Goal: Task Accomplishment & Management: Manage account settings

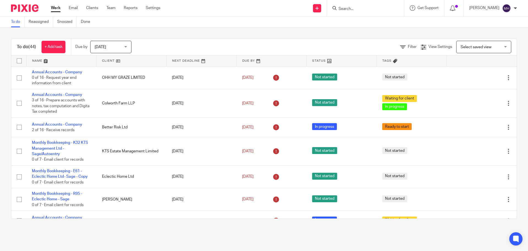
click at [339, 7] on input "Search" at bounding box center [363, 9] width 50 height 5
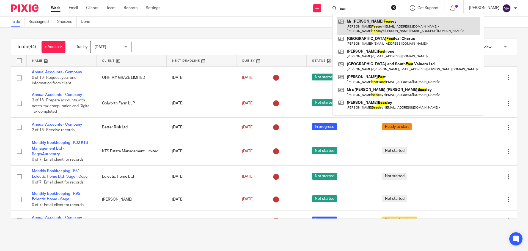
type input "feas"
click at [372, 31] on link at bounding box center [408, 25] width 143 height 17
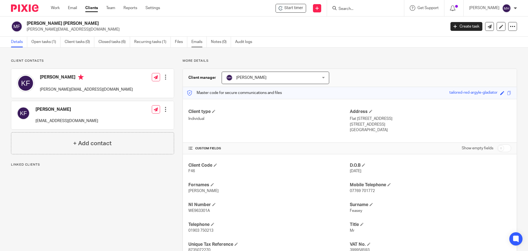
click at [199, 42] on link "Emails" at bounding box center [198, 42] width 15 height 11
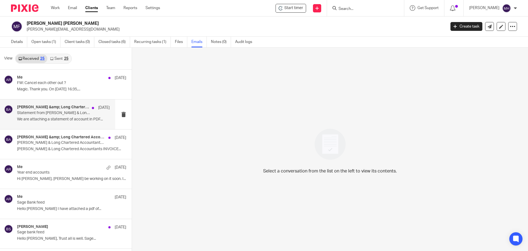
click at [47, 123] on div "Bolden &amp; Long Chartered Accountants 1 Jul Statement from Bolden & Long Char…" at bounding box center [63, 114] width 93 height 18
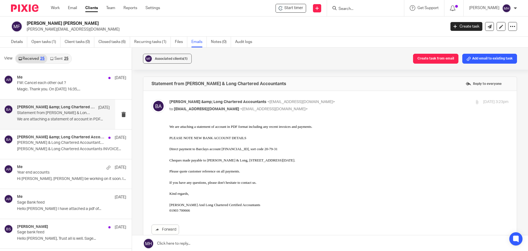
click at [56, 60] on link "Sent 25" at bounding box center [59, 58] width 24 height 9
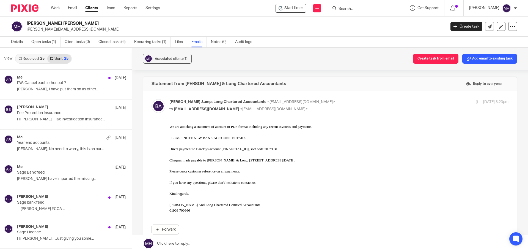
scroll to position [1, 0]
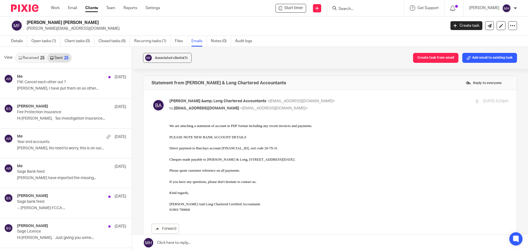
click at [33, 57] on link "Received 25" at bounding box center [32, 57] width 32 height 9
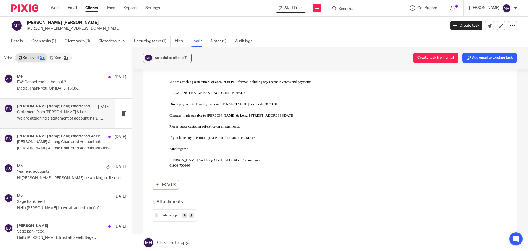
scroll to position [0, 0]
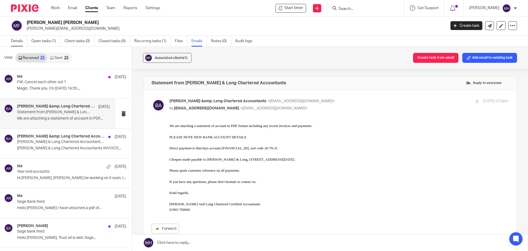
click at [16, 42] on link "Details" at bounding box center [19, 41] width 16 height 11
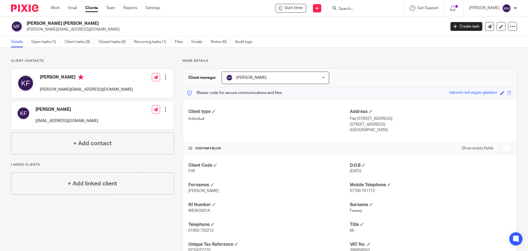
click at [352, 11] on input "Search" at bounding box center [363, 9] width 50 height 5
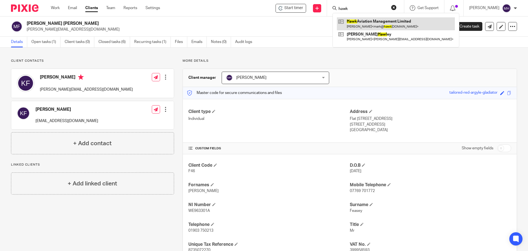
type input "hawk"
click at [384, 23] on link at bounding box center [396, 23] width 118 height 13
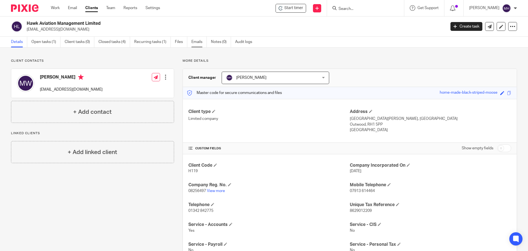
click at [199, 44] on link "Emails" at bounding box center [198, 42] width 15 height 11
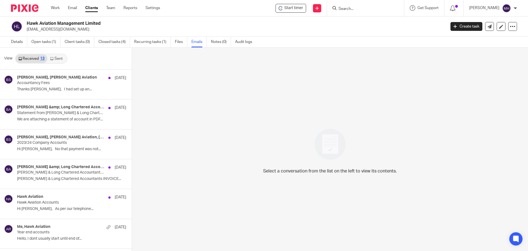
click at [61, 56] on link "Sent" at bounding box center [56, 58] width 19 height 9
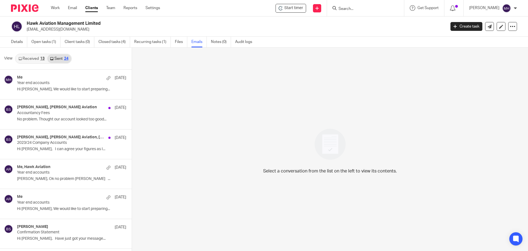
click at [361, 10] on input "Search" at bounding box center [363, 9] width 50 height 5
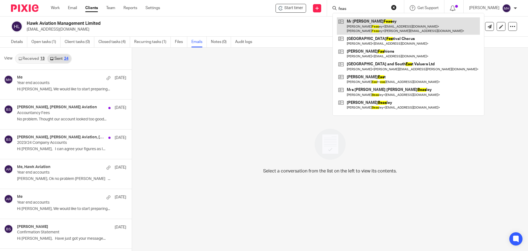
type input "feas"
click at [365, 21] on link at bounding box center [408, 25] width 143 height 17
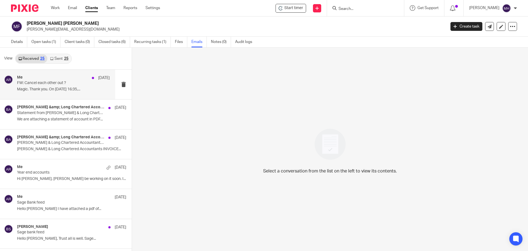
click at [64, 77] on div "Me [DATE]" at bounding box center [63, 78] width 93 height 6
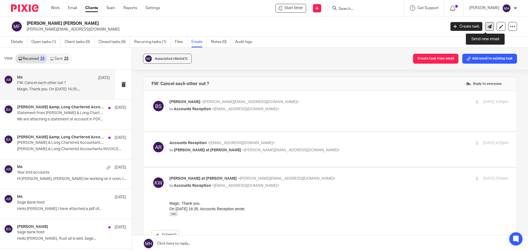
click at [488, 26] on icon at bounding box center [490, 26] width 4 height 4
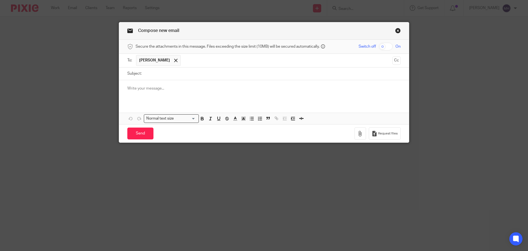
click at [164, 89] on p at bounding box center [263, 89] width 273 height 6
click at [169, 74] on input "Subject:" at bounding box center [272, 73] width 256 height 12
type input "Sage Query"
click at [149, 86] on p "Hi Kim" at bounding box center [263, 89] width 273 height 6
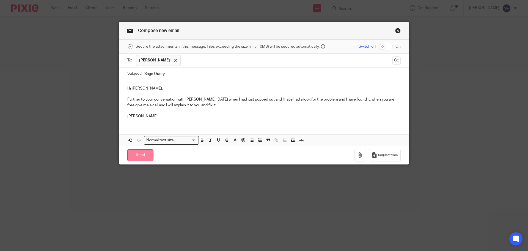
click at [139, 153] on input "Send" at bounding box center [140, 155] width 26 height 12
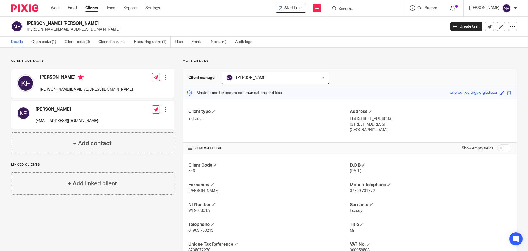
click at [450, 6] on icon at bounding box center [453, 9] width 6 height 6
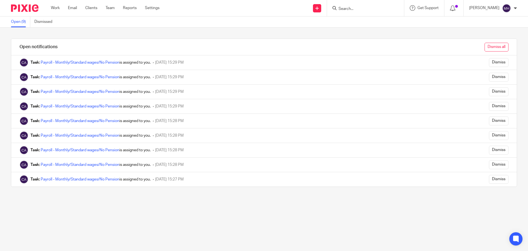
click at [490, 46] on input "Dismiss all" at bounding box center [497, 47] width 24 height 9
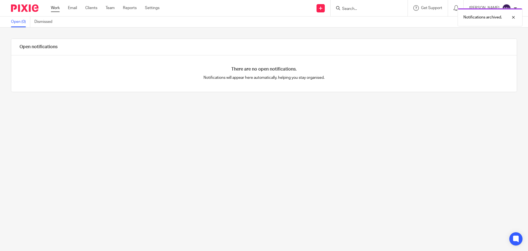
click at [54, 8] on link "Work" at bounding box center [55, 8] width 9 height 6
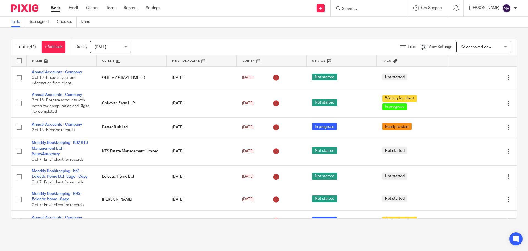
click at [352, 8] on input "Search" at bounding box center [367, 9] width 50 height 5
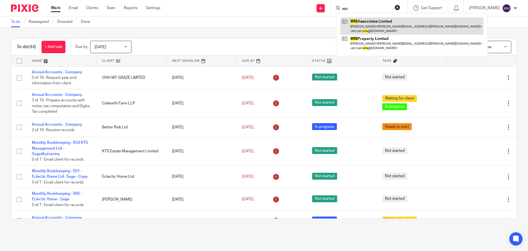
type input "wis"
click at [366, 26] on link at bounding box center [412, 25] width 143 height 17
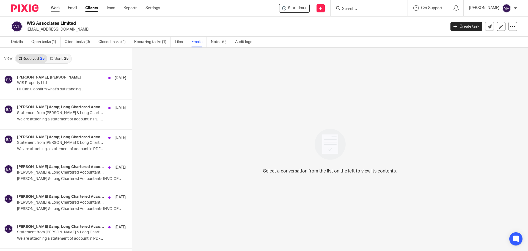
click at [55, 8] on link "Work" at bounding box center [55, 8] width 9 height 6
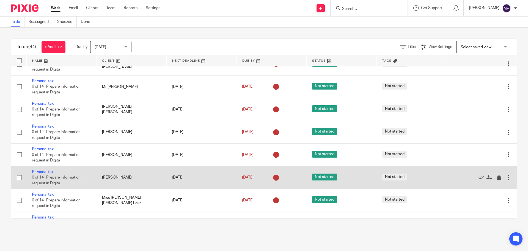
scroll to position [863, 0]
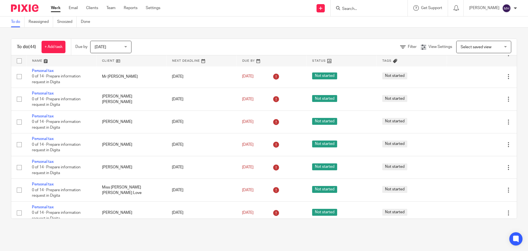
click at [343, 9] on input "Search" at bounding box center [367, 9] width 50 height 5
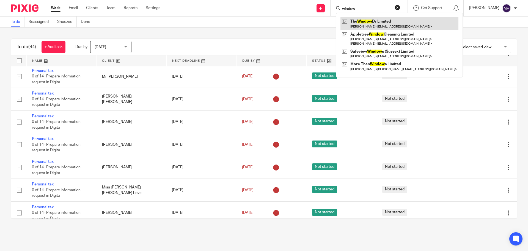
type input "window"
click at [385, 24] on link at bounding box center [400, 23] width 118 height 13
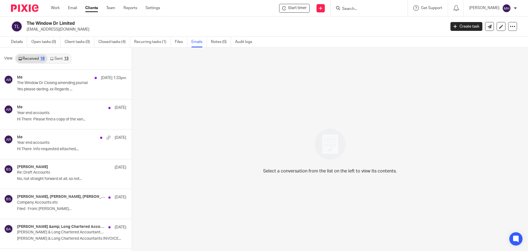
click at [63, 59] on link "Sent 13" at bounding box center [59, 58] width 24 height 9
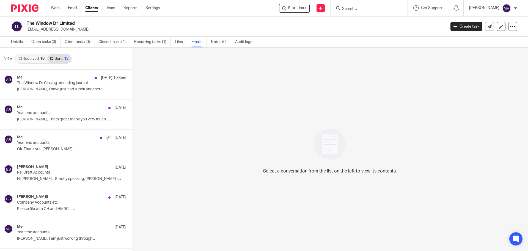
scroll to position [1, 0]
click at [22, 59] on link "Received 18" at bounding box center [32, 57] width 32 height 9
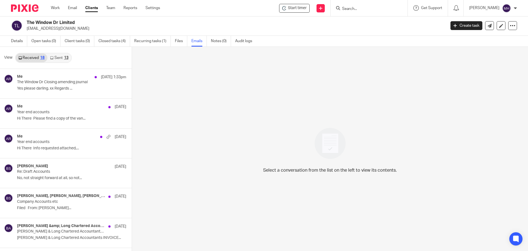
click at [364, 26] on p "[EMAIL_ADDRESS][DOMAIN_NAME]" at bounding box center [235, 29] width 416 height 6
click at [56, 6] on link "Work" at bounding box center [55, 8] width 9 height 6
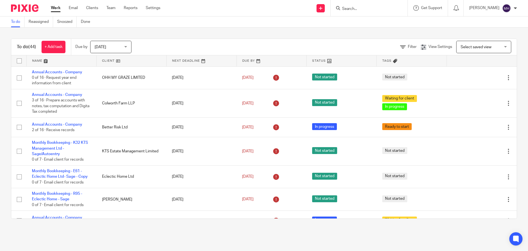
click at [515, 7] on div at bounding box center [515, 8] width 3 height 3
click at [506, 30] on span "Email integration" at bounding box center [499, 30] width 29 height 4
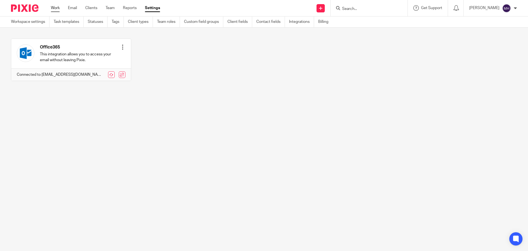
click at [58, 8] on link "Work" at bounding box center [55, 8] width 9 height 6
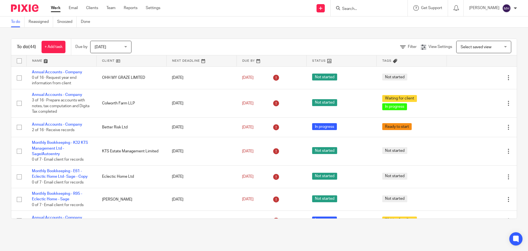
click at [345, 8] on input "Search" at bounding box center [367, 9] width 50 height 5
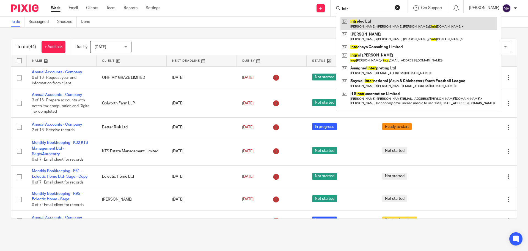
type input "intr"
click at [367, 19] on link at bounding box center [419, 23] width 157 height 13
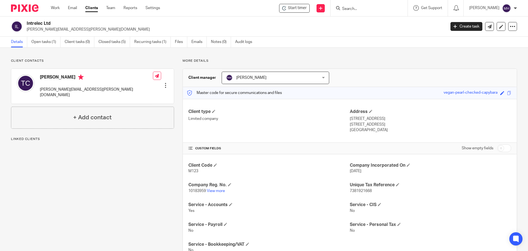
click at [199, 42] on link "Emails" at bounding box center [198, 42] width 15 height 11
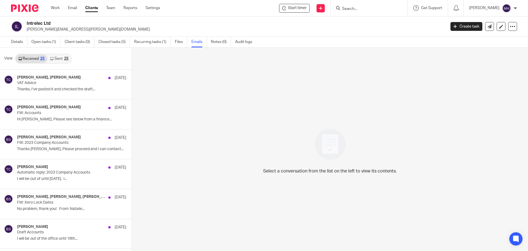
click at [66, 59] on div "25" at bounding box center [66, 59] width 4 height 4
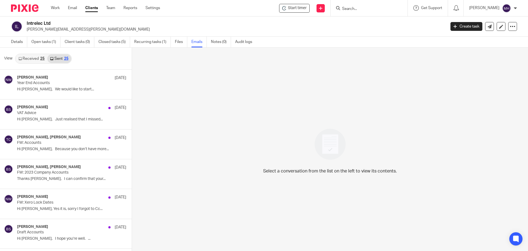
scroll to position [1, 0]
click at [40, 57] on link "Received 25" at bounding box center [32, 57] width 32 height 9
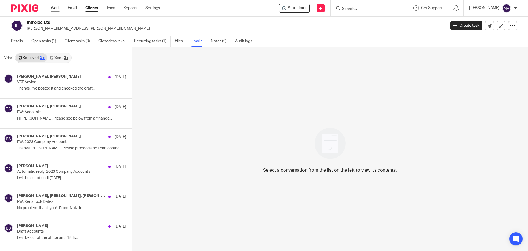
click at [56, 7] on link "Work" at bounding box center [55, 8] width 9 height 6
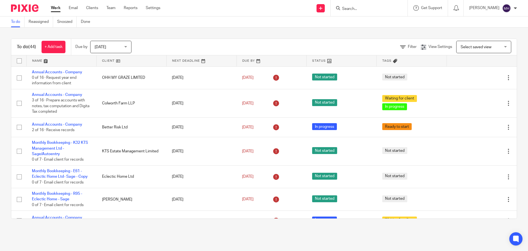
click at [385, 27] on div "To do Reassigned Snoozed Done" at bounding box center [264, 22] width 528 height 11
click at [168, 35] on div "To do (44) + Add task Due by Today Today Today Tomorrow This week Next week Thi…" at bounding box center [264, 129] width 528 height 202
click at [352, 7] on input "Search" at bounding box center [367, 9] width 50 height 5
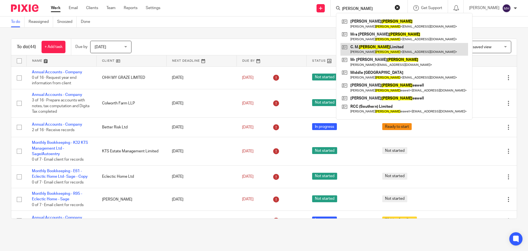
type input "dodd"
click at [387, 47] on link at bounding box center [405, 49] width 128 height 13
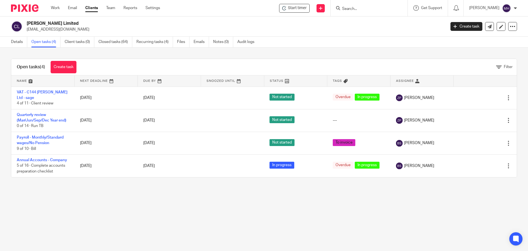
click at [354, 8] on input "Search" at bounding box center [367, 9] width 50 height 5
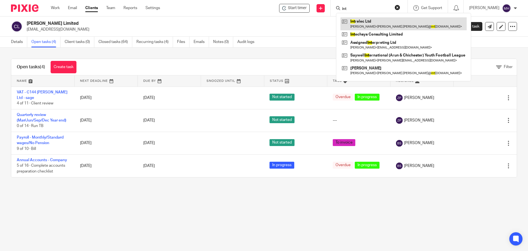
type input "int"
click at [358, 22] on link at bounding box center [404, 23] width 126 height 13
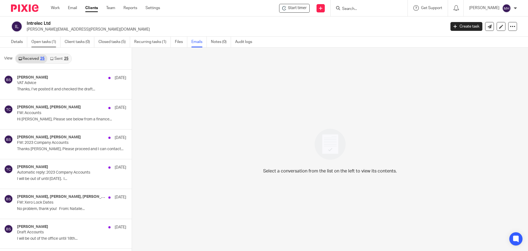
click at [43, 42] on link "Open tasks (1)" at bounding box center [45, 42] width 29 height 11
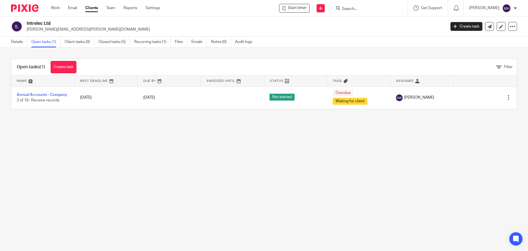
drag, startPoint x: 358, startPoint y: 10, endPoint x: 366, endPoint y: 6, distance: 8.5
click at [358, 10] on input "Search" at bounding box center [367, 9] width 50 height 5
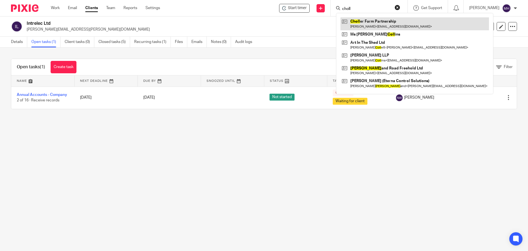
type input "choll"
click at [370, 19] on link at bounding box center [415, 23] width 149 height 13
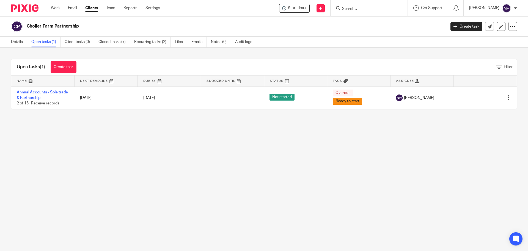
click at [357, 9] on input "Search" at bounding box center [367, 9] width 50 height 5
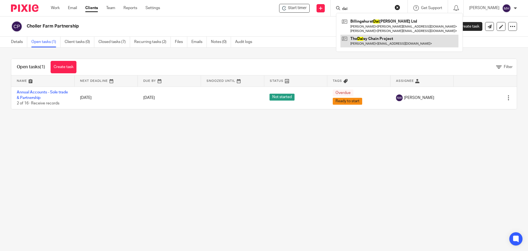
type input "dai"
click at [371, 44] on link at bounding box center [400, 41] width 118 height 13
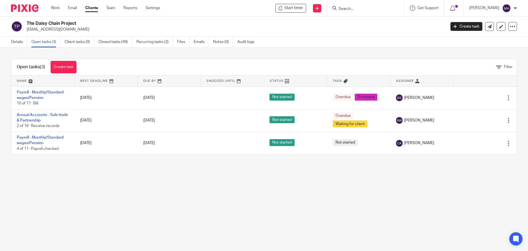
click at [348, 8] on input "Search" at bounding box center [363, 9] width 50 height 5
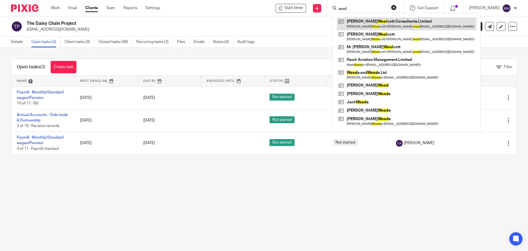
type input "wool"
click at [355, 21] on link at bounding box center [406, 23] width 139 height 13
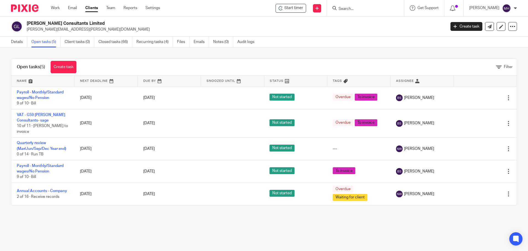
click at [363, 9] on input "Search" at bounding box center [363, 9] width 50 height 5
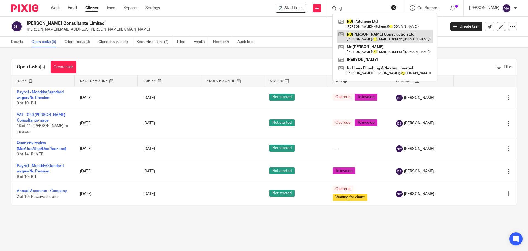
type input "nj"
click at [380, 38] on link at bounding box center [385, 36] width 96 height 13
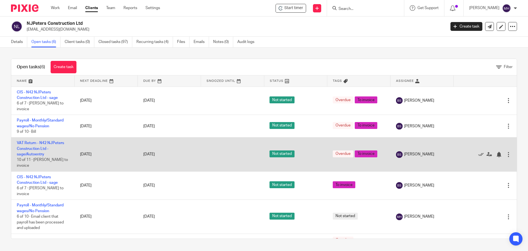
scroll to position [17, 0]
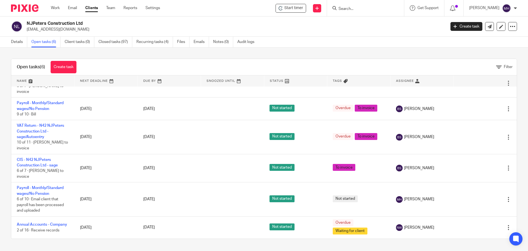
click at [344, 7] on input "Search" at bounding box center [363, 9] width 50 height 5
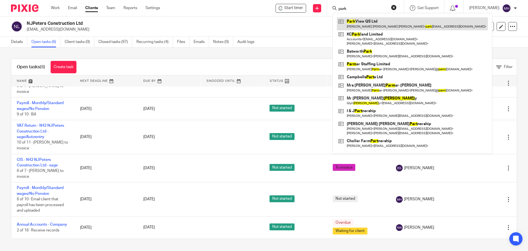
type input "park"
click at [356, 22] on link at bounding box center [412, 23] width 151 height 13
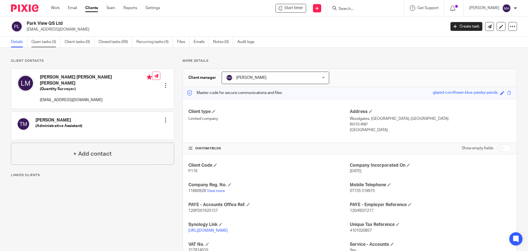
click at [45, 44] on link "Open tasks (3)" at bounding box center [45, 42] width 29 height 11
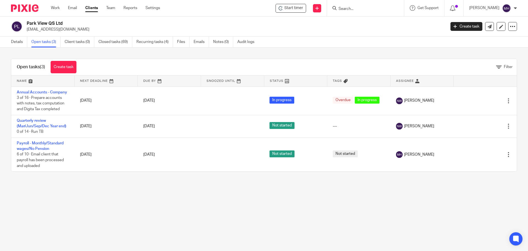
click at [342, 11] on input "Search" at bounding box center [363, 9] width 50 height 5
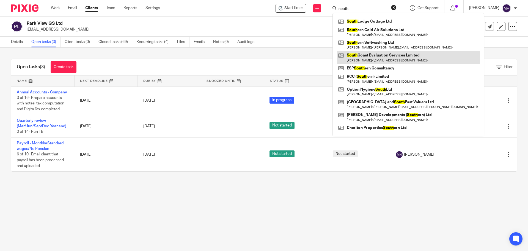
type input "south"
click at [369, 57] on link at bounding box center [408, 57] width 143 height 13
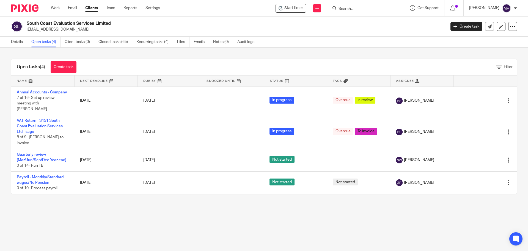
click at [339, 7] on input "Search" at bounding box center [363, 9] width 50 height 5
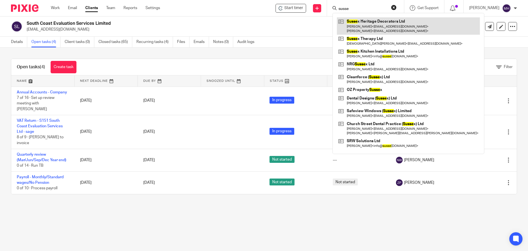
type input "susse"
click at [392, 28] on link at bounding box center [408, 25] width 143 height 17
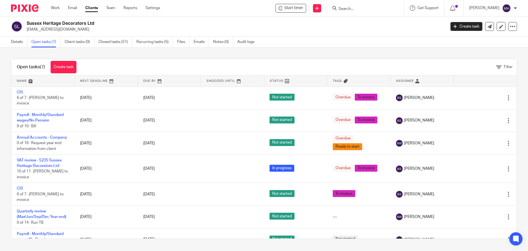
click at [342, 10] on input "Search" at bounding box center [363, 9] width 50 height 5
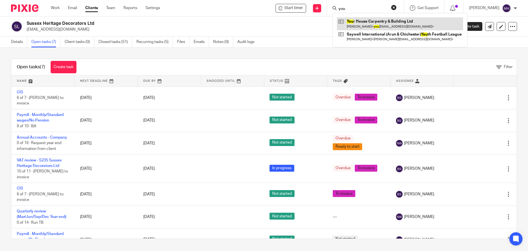
type input "you"
click at [371, 27] on link at bounding box center [400, 23] width 126 height 13
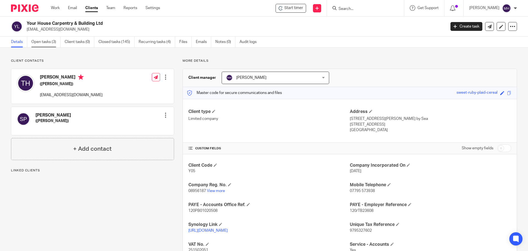
click at [44, 44] on link "Open tasks (3)" at bounding box center [45, 42] width 29 height 11
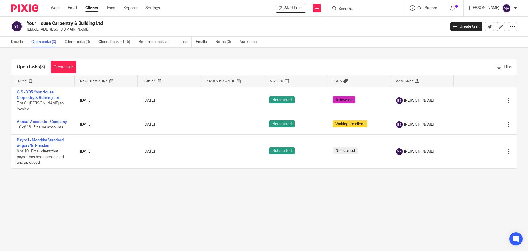
click at [357, 7] on input "Search" at bounding box center [363, 9] width 50 height 5
click at [350, 6] on form at bounding box center [367, 8] width 59 height 7
click at [348, 9] on input "Search" at bounding box center [363, 9] width 50 height 5
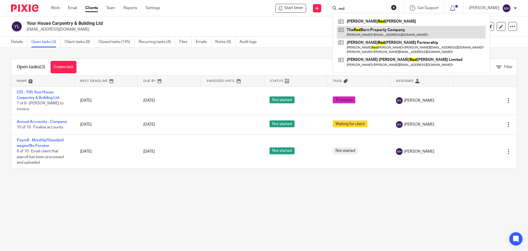
type input "red"
click at [366, 33] on link at bounding box center [411, 32] width 149 height 13
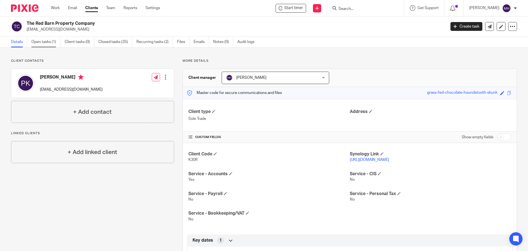
click at [46, 42] on link "Open tasks (1)" at bounding box center [45, 42] width 29 height 11
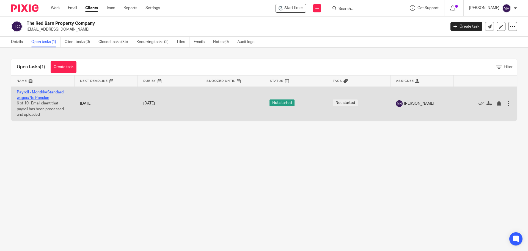
click at [24, 93] on link "Payroll - Monthly/Standard wages/No Pension" at bounding box center [40, 94] width 47 height 9
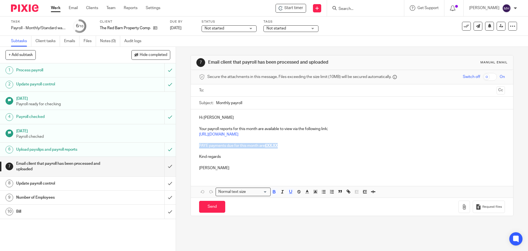
drag, startPoint x: 280, startPoint y: 146, endPoint x: 191, endPoint y: 144, distance: 89.1
click at [191, 144] on div "Hi Paul Your payroll reports for this month are available to view via the follo…" at bounding box center [352, 141] width 322 height 65
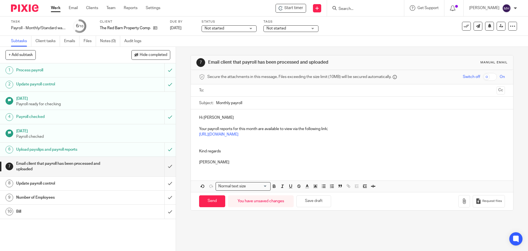
click at [223, 87] on ul at bounding box center [352, 90] width 289 height 9
click at [228, 91] on input "text" at bounding box center [351, 90] width 285 height 6
click at [213, 202] on input "Send" at bounding box center [212, 202] width 26 height 12
type input "Sent"
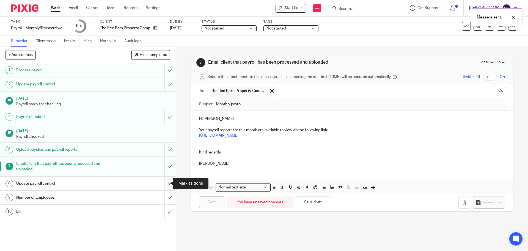
click at [164, 181] on input "submit" at bounding box center [88, 183] width 176 height 14
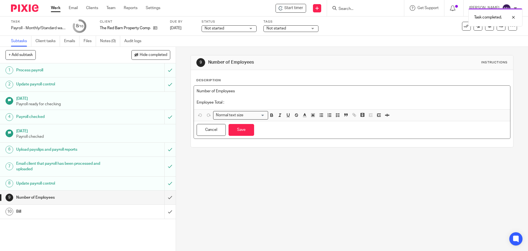
click at [234, 99] on p at bounding box center [352, 97] width 311 height 6
click at [234, 101] on p "Employee Total :" at bounding box center [352, 103] width 311 height 6
click at [236, 133] on button "Save" at bounding box center [242, 130] width 26 height 12
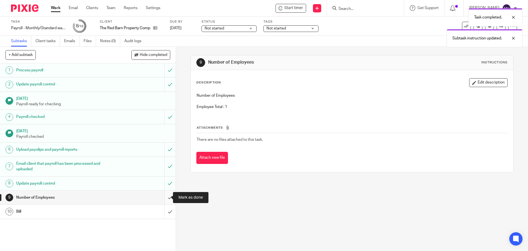
click at [164, 196] on input "submit" at bounding box center [88, 197] width 176 height 14
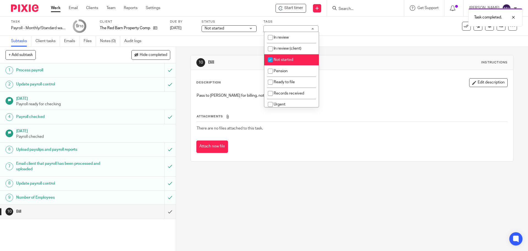
click at [294, 57] on li "Not started" at bounding box center [291, 59] width 54 height 11
checkbox input "false"
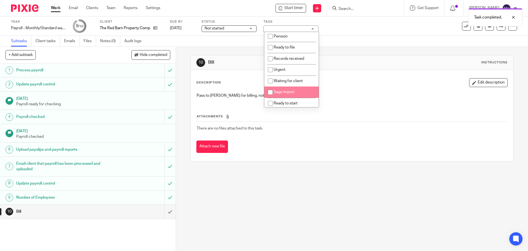
scroll to position [70, 0]
click at [299, 89] on li "To invoice" at bounding box center [291, 90] width 54 height 11
checkbox input "true"
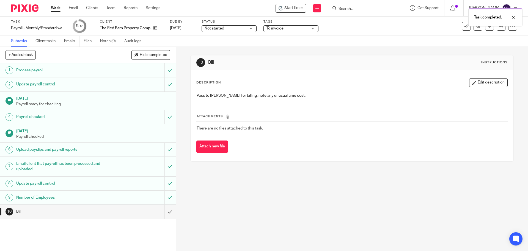
click at [370, 66] on div "10 Bill Instructions" at bounding box center [351, 62] width 311 height 9
click at [498, 29] on link at bounding box center [501, 26] width 9 height 9
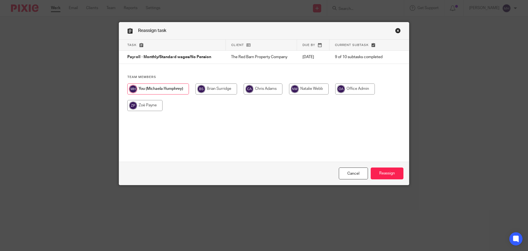
click at [220, 89] on input "radio" at bounding box center [217, 88] width 42 height 11
radio input "true"
click at [384, 172] on input "Reassign" at bounding box center [387, 173] width 33 height 12
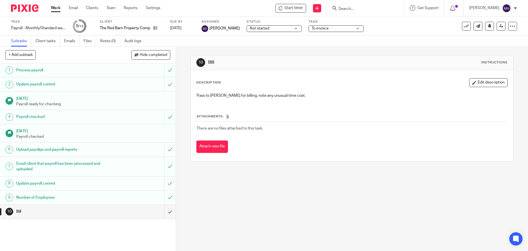
click at [350, 7] on input "Search" at bounding box center [363, 9] width 50 height 5
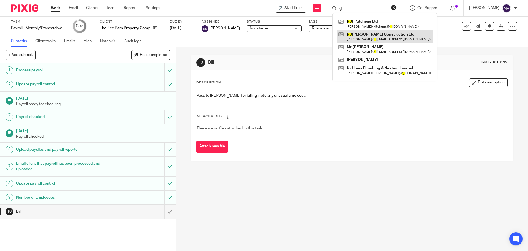
type input "nj"
click at [374, 33] on link at bounding box center [385, 36] width 96 height 13
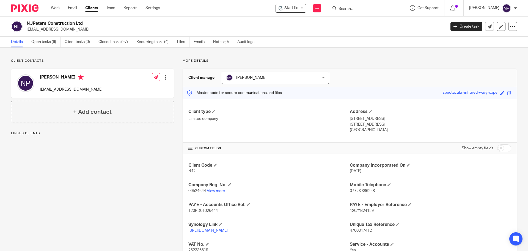
click at [46, 43] on link "Open tasks (6)" at bounding box center [45, 42] width 29 height 11
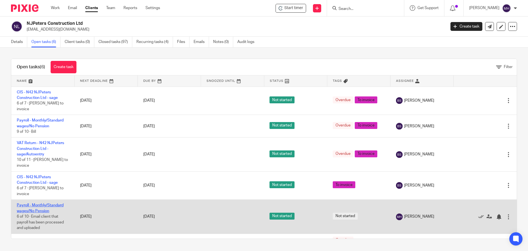
click at [40, 205] on link "Payroll - Monthly/Standard wages/No Pension" at bounding box center [40, 207] width 47 height 9
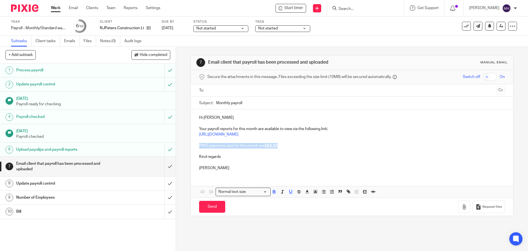
drag, startPoint x: 286, startPoint y: 147, endPoint x: 197, endPoint y: 147, distance: 89.7
click at [197, 147] on div "Hi Nick Your payroll reports for this month are available to view via the follo…" at bounding box center [352, 141] width 322 height 65
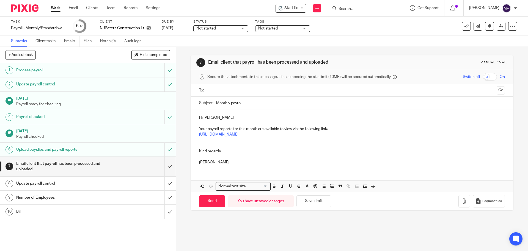
click at [224, 87] on input "text" at bounding box center [351, 90] width 285 height 6
click at [214, 203] on input "Send" at bounding box center [212, 202] width 26 height 12
type input "Sent"
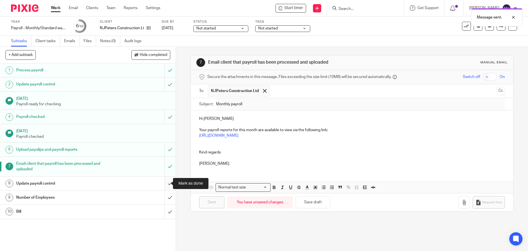
click at [166, 183] on input "submit" at bounding box center [88, 183] width 176 height 14
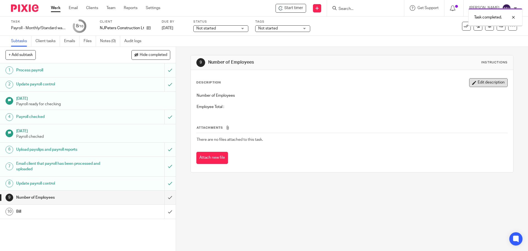
click at [483, 80] on button "Edit description" at bounding box center [488, 82] width 39 height 9
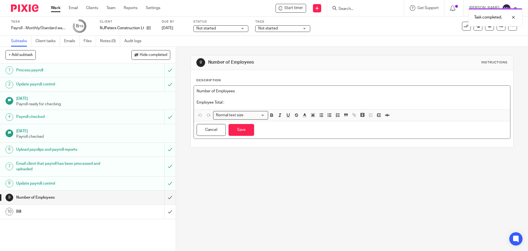
click at [240, 101] on p "Employee Total :" at bounding box center [352, 103] width 311 height 6
click at [240, 131] on button "Save" at bounding box center [242, 130] width 26 height 12
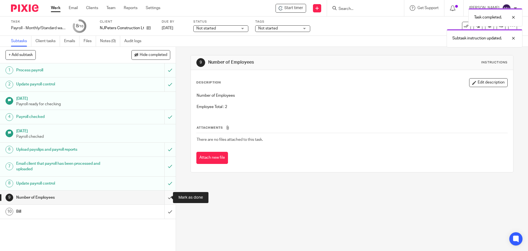
click at [163, 199] on input "submit" at bounding box center [88, 197] width 176 height 14
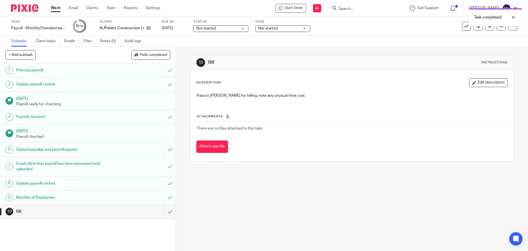
click at [270, 29] on span "Not started" at bounding box center [268, 28] width 20 height 4
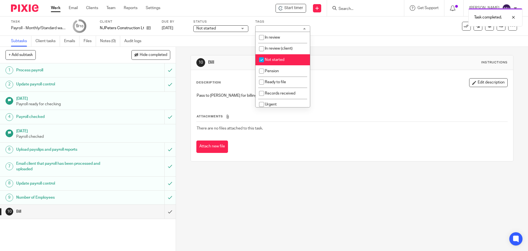
click at [275, 60] on span "Not started" at bounding box center [275, 60] width 20 height 4
checkbox input "false"
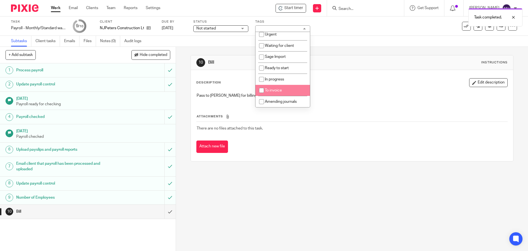
click at [290, 95] on li "To invoice" at bounding box center [283, 90] width 54 height 11
checkbox input "true"
click at [383, 58] on div "10 Bill Instructions" at bounding box center [351, 62] width 311 height 9
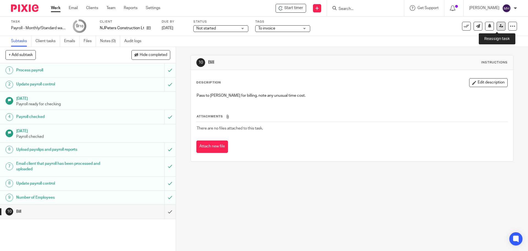
click at [497, 29] on link at bounding box center [501, 26] width 9 height 9
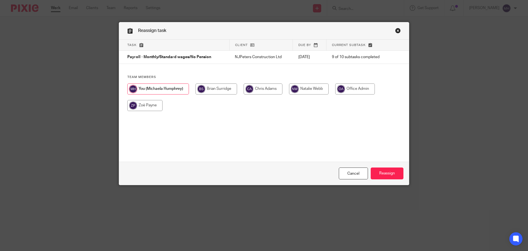
click at [218, 92] on input "radio" at bounding box center [217, 88] width 42 height 11
radio input "true"
click at [378, 170] on input "Reassign" at bounding box center [387, 173] width 33 height 12
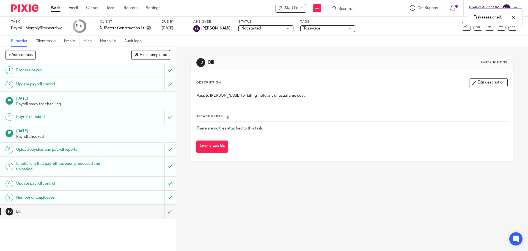
click at [360, 10] on div "Task reassigned." at bounding box center [393, 16] width 259 height 21
click at [351, 9] on input "Search" at bounding box center [363, 9] width 50 height 5
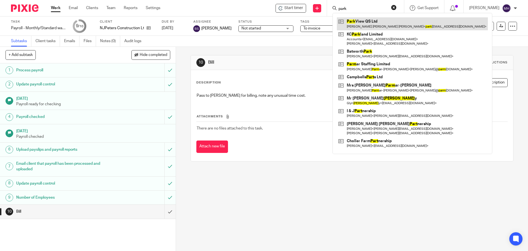
type input "park"
click at [354, 20] on link at bounding box center [412, 23] width 151 height 13
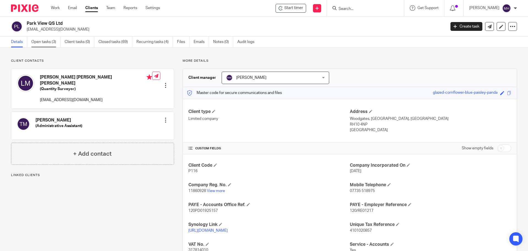
click at [46, 41] on link "Open tasks (3)" at bounding box center [45, 42] width 29 height 11
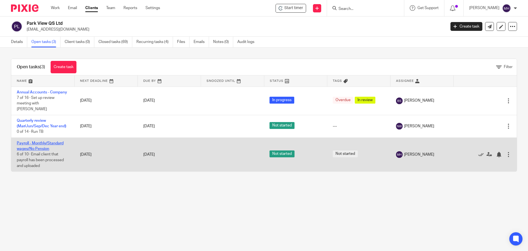
click at [47, 141] on link "Payroll - Monthly/Standard wages/No Pension" at bounding box center [40, 145] width 47 height 9
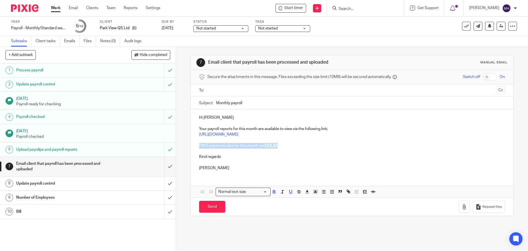
drag, startPoint x: 0, startPoint y: 0, endPoint x: 191, endPoint y: 144, distance: 238.8
click at [191, 144] on div "Hi Luke Your payroll reports for this month are available to view via the follo…" at bounding box center [352, 141] width 322 height 65
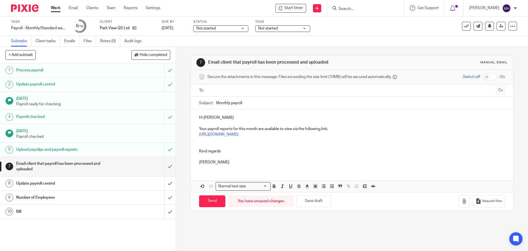
click at [225, 90] on input "text" at bounding box center [351, 90] width 285 height 6
click at [210, 205] on input "Send" at bounding box center [212, 202] width 26 height 12
type input "Sent"
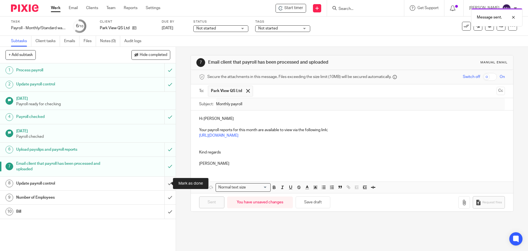
click at [162, 182] on input "submit" at bounding box center [88, 183] width 176 height 14
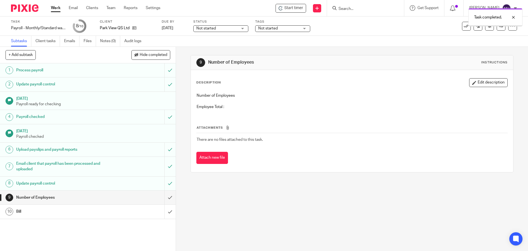
drag, startPoint x: 476, startPoint y: 82, endPoint x: 308, endPoint y: 104, distance: 169.5
click at [476, 82] on button "Edit description" at bounding box center [488, 82] width 39 height 9
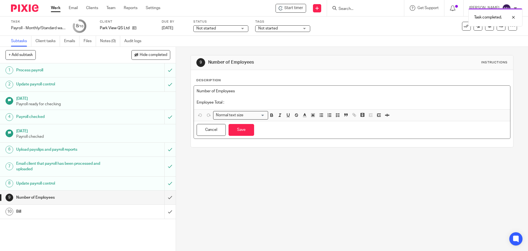
drag, startPoint x: 251, startPoint y: 103, endPoint x: 257, endPoint y: 100, distance: 7.5
click at [251, 103] on p "Employee Total :" at bounding box center [352, 103] width 311 height 6
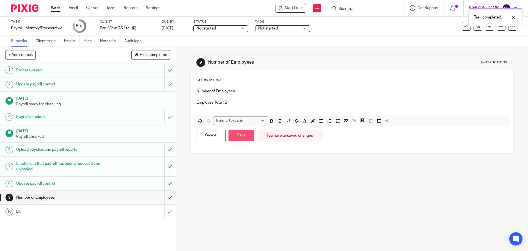
click at [245, 137] on button "Save" at bounding box center [242, 136] width 26 height 12
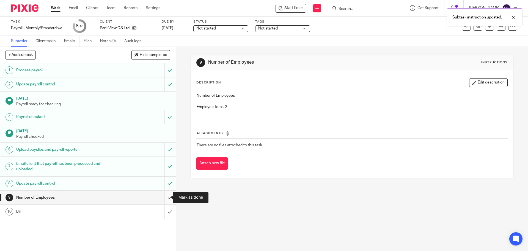
click at [163, 196] on input "submit" at bounding box center [88, 197] width 176 height 14
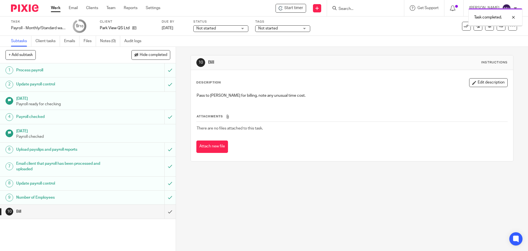
click at [290, 28] on span "Not started" at bounding box center [278, 29] width 41 height 6
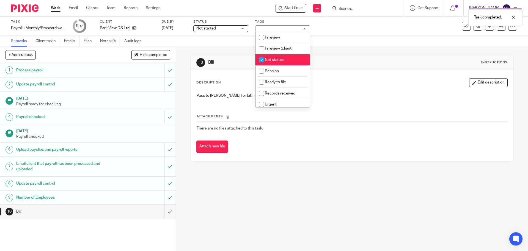
click at [273, 61] on span "Not started" at bounding box center [275, 60] width 20 height 4
checkbox input "false"
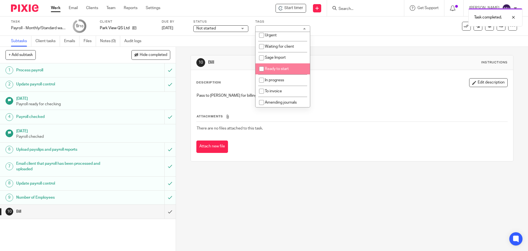
scroll to position [70, 0]
click at [294, 88] on li "To invoice" at bounding box center [283, 90] width 54 height 11
checkbox input "true"
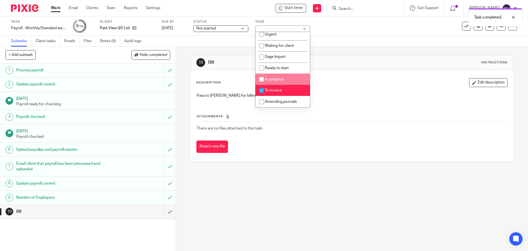
click at [380, 46] on div "Subtasks Client tasks Emails Files Notes (0) Audit logs" at bounding box center [264, 41] width 528 height 11
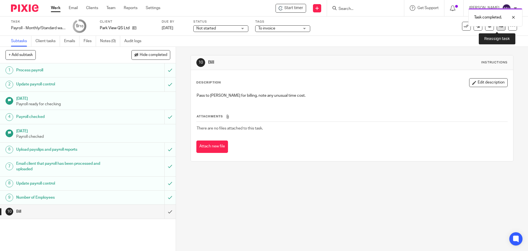
click at [497, 28] on link at bounding box center [501, 26] width 9 height 9
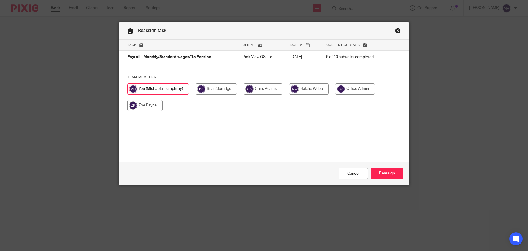
click at [216, 89] on input "radio" at bounding box center [217, 88] width 42 height 11
radio input "true"
click at [388, 174] on input "Reassign" at bounding box center [387, 173] width 33 height 12
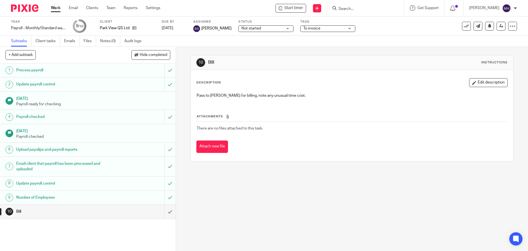
click at [358, 9] on input "Search" at bounding box center [363, 9] width 50 height 5
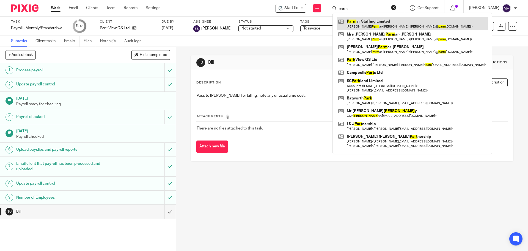
type input "parm"
click at [361, 25] on link at bounding box center [412, 23] width 151 height 13
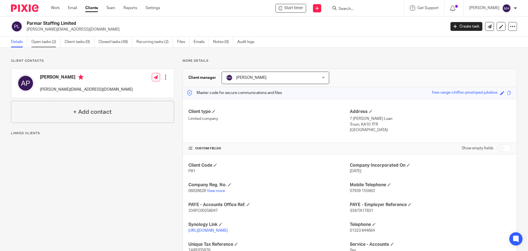
click at [42, 41] on link "Open tasks (2)" at bounding box center [45, 42] width 29 height 11
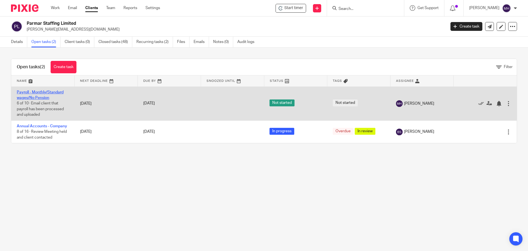
click at [35, 92] on link "Payroll - Monthly/Standard wages/No Pension" at bounding box center [40, 94] width 47 height 9
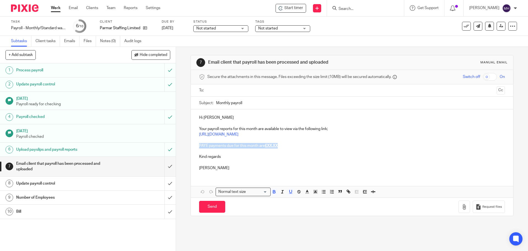
drag, startPoint x: 246, startPoint y: 145, endPoint x: 180, endPoint y: 143, distance: 65.2
click at [180, 143] on div "7 Email client that payroll has been processed and uploaded Manual email Secure…" at bounding box center [352, 149] width 352 height 204
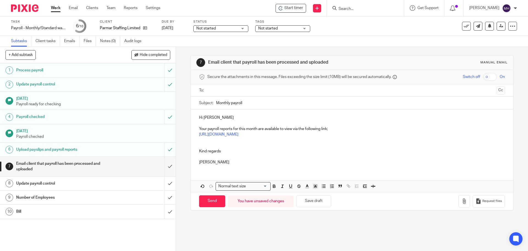
click at [217, 89] on input "text" at bounding box center [351, 90] width 285 height 6
click at [213, 204] on input "Send" at bounding box center [212, 202] width 26 height 12
type input "Sent"
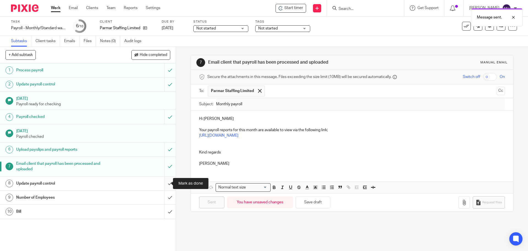
click at [164, 184] on input "submit" at bounding box center [88, 183] width 176 height 14
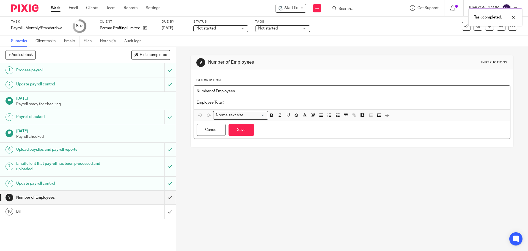
click at [239, 104] on p "Employee Total :" at bounding box center [352, 103] width 311 height 6
click at [241, 131] on button "Save" at bounding box center [242, 130] width 26 height 12
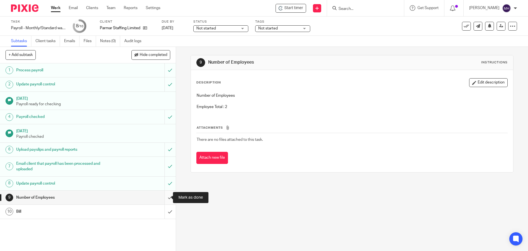
click at [165, 197] on input "submit" at bounding box center [88, 197] width 176 height 14
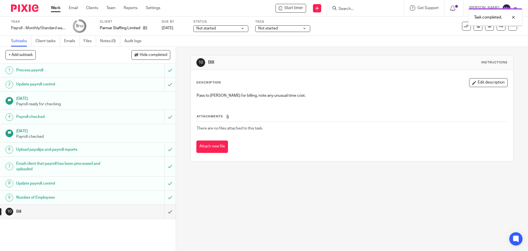
click at [281, 29] on span "Not started" at bounding box center [278, 29] width 41 height 6
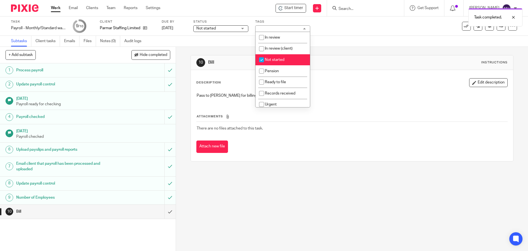
click at [289, 59] on li "Not started" at bounding box center [283, 59] width 54 height 11
checkbox input "false"
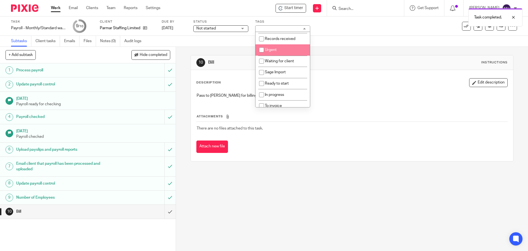
scroll to position [55, 0]
click at [292, 102] on li "To invoice" at bounding box center [283, 105] width 54 height 11
checkbox input "true"
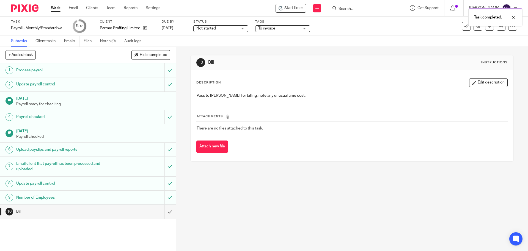
click at [366, 62] on div "10 Bill Instructions" at bounding box center [351, 62] width 311 height 9
click at [497, 28] on link at bounding box center [501, 26] width 9 height 9
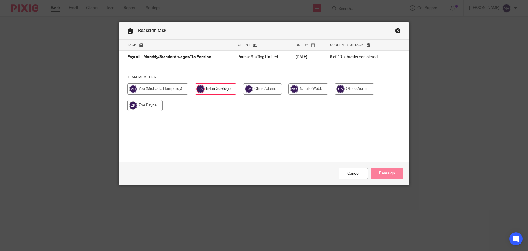
click at [390, 173] on input "Reassign" at bounding box center [387, 173] width 33 height 12
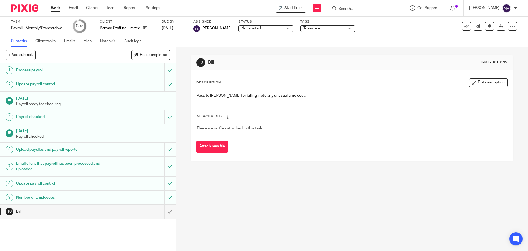
click at [345, 8] on input "Search" at bounding box center [363, 9] width 50 height 5
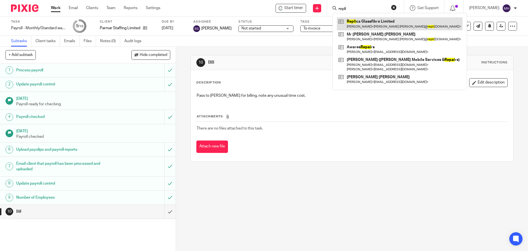
type input "repli"
click at [357, 26] on link at bounding box center [400, 23] width 126 height 13
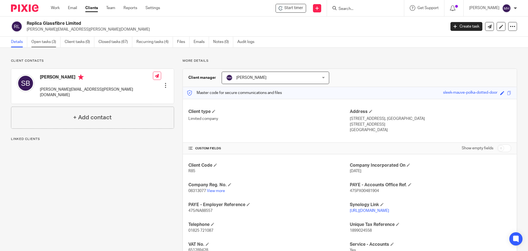
click at [44, 40] on link "Open tasks (3)" at bounding box center [45, 42] width 29 height 11
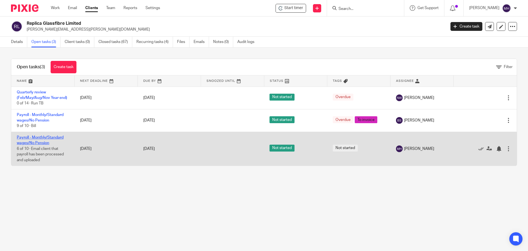
click at [34, 141] on link "Payroll - Monthly/Standard wages/No Pension" at bounding box center [40, 139] width 47 height 9
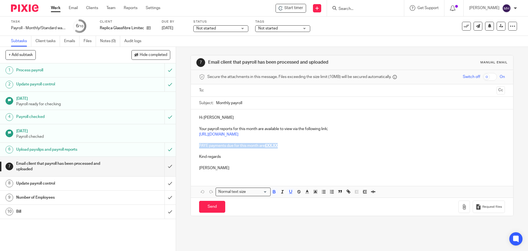
drag, startPoint x: 282, startPoint y: 145, endPoint x: 195, endPoint y: 146, distance: 86.9
click at [195, 146] on div "Hi Stuart Your payroll reports for this month are available to view via the fol…" at bounding box center [352, 141] width 322 height 65
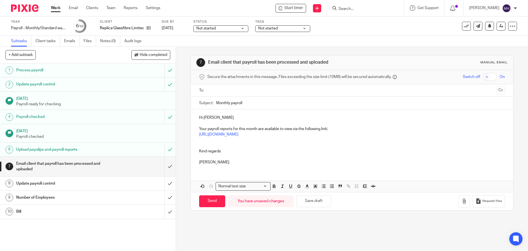
click at [229, 88] on input "text" at bounding box center [351, 90] width 285 height 6
click at [213, 205] on input "Send" at bounding box center [212, 202] width 26 height 12
type input "Sent"
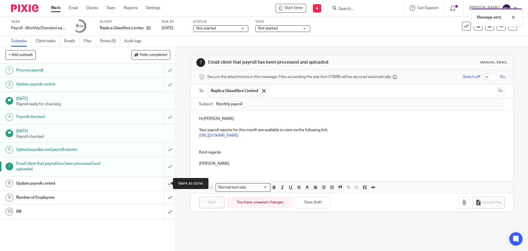
click at [164, 183] on input "submit" at bounding box center [88, 183] width 176 height 14
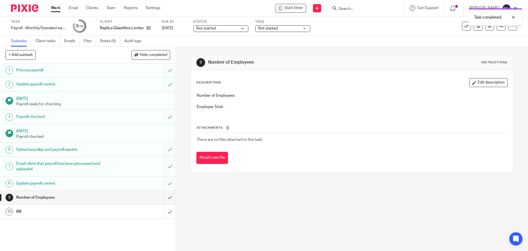
click at [471, 85] on button "Edit description" at bounding box center [488, 82] width 39 height 9
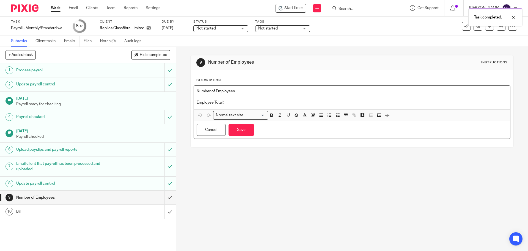
click at [234, 101] on p "Employee Total :" at bounding box center [352, 103] width 311 height 6
click at [246, 130] on button "Save" at bounding box center [242, 130] width 26 height 12
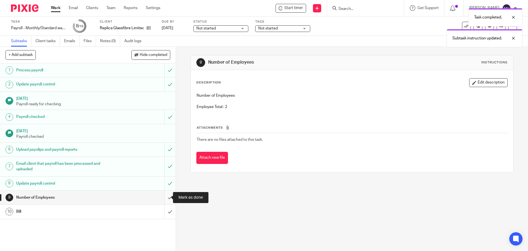
click at [164, 197] on input "submit" at bounding box center [88, 197] width 176 height 14
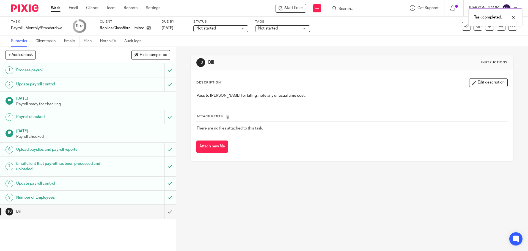
click at [285, 28] on span "Not started" at bounding box center [278, 29] width 41 height 6
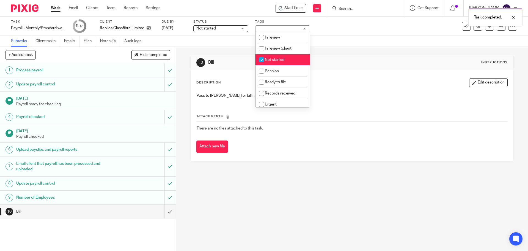
click at [280, 58] on span "Not started" at bounding box center [275, 60] width 20 height 4
checkbox input "false"
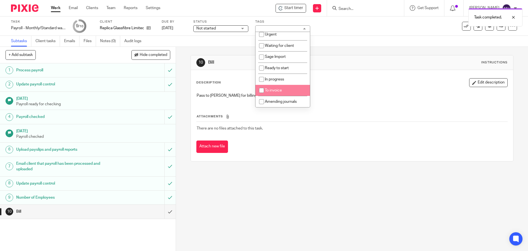
click at [290, 91] on li "To invoice" at bounding box center [283, 90] width 54 height 11
checkbox input "true"
click at [360, 58] on div "10 Bill Instructions" at bounding box center [352, 62] width 322 height 15
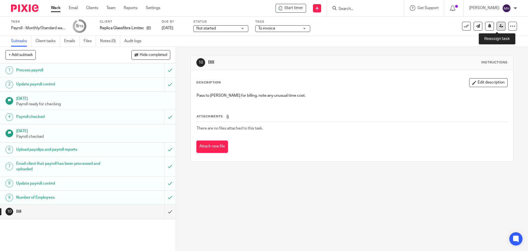
click at [499, 28] on icon at bounding box center [501, 26] width 4 height 4
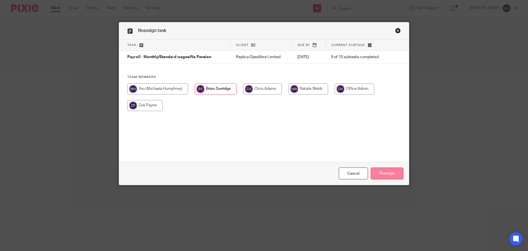
click at [390, 171] on input "Reassign" at bounding box center [387, 173] width 33 height 12
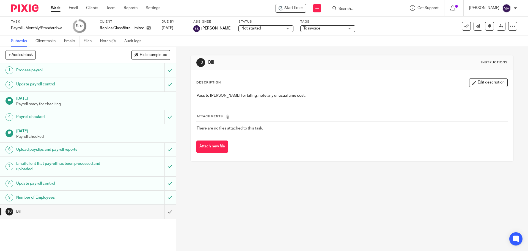
click at [350, 11] on input "Search" at bounding box center [363, 9] width 50 height 5
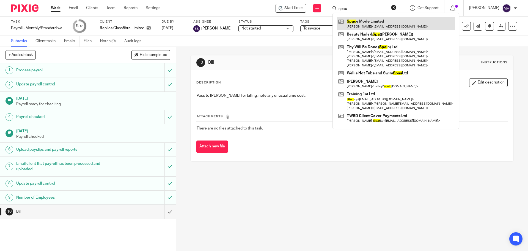
type input "spac"
click at [349, 26] on link at bounding box center [396, 23] width 118 height 13
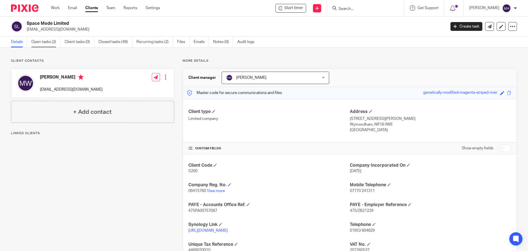
click at [47, 42] on link "Open tasks (2)" at bounding box center [45, 42] width 29 height 11
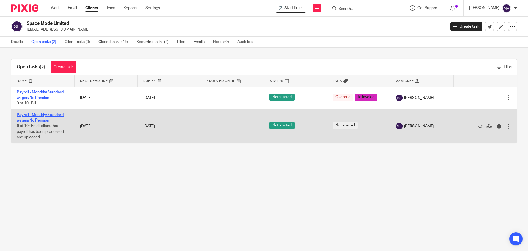
click at [34, 118] on link "Payroll - Monthly/Standard wages/No Pension" at bounding box center [40, 117] width 47 height 9
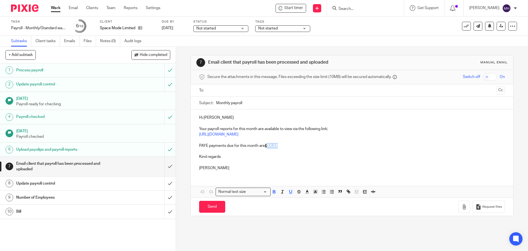
drag, startPoint x: 267, startPoint y: 144, endPoint x: 359, endPoint y: 128, distance: 93.5
click at [328, 147] on p "PAYE payments due for this month are £XX.XX" at bounding box center [352, 146] width 306 height 6
click at [239, 88] on input "text" at bounding box center [351, 90] width 285 height 6
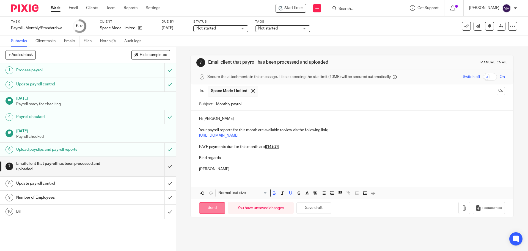
click at [210, 209] on input "Send" at bounding box center [212, 208] width 26 height 12
type input "Sent"
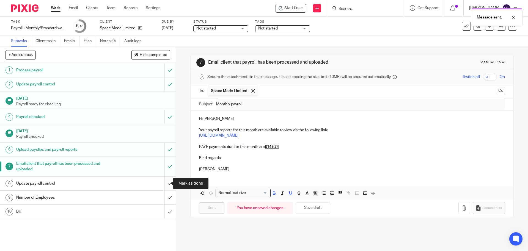
click at [162, 182] on input "submit" at bounding box center [88, 183] width 176 height 14
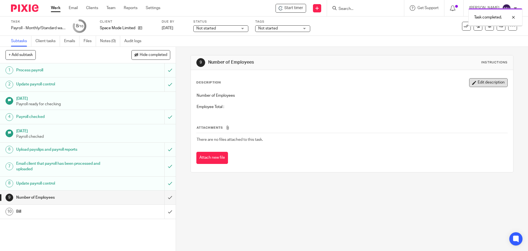
click at [489, 83] on button "Edit description" at bounding box center [488, 82] width 39 height 9
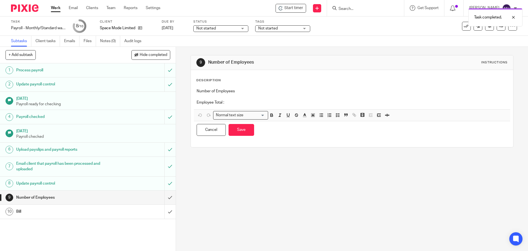
click at [234, 103] on p "Employee Total :" at bounding box center [352, 103] width 311 height 6
click at [244, 130] on button "Save" at bounding box center [242, 130] width 26 height 12
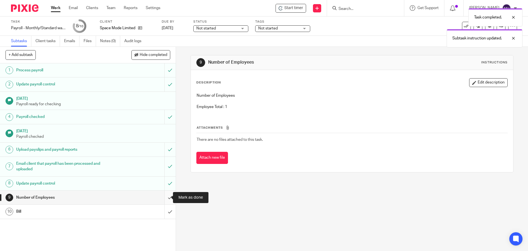
click at [163, 198] on input "submit" at bounding box center [88, 197] width 176 height 14
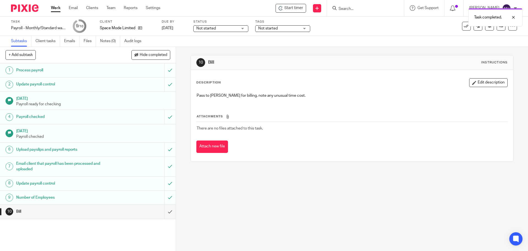
click at [276, 27] on span "Not started" at bounding box center [268, 28] width 20 height 4
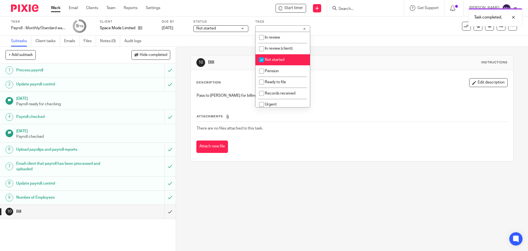
click at [282, 62] on li "Not started" at bounding box center [283, 59] width 54 height 11
checkbox input "false"
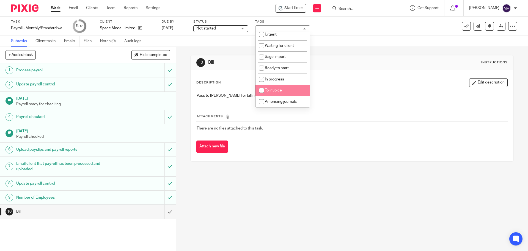
click at [293, 89] on li "To invoice" at bounding box center [283, 90] width 54 height 11
checkbox input "true"
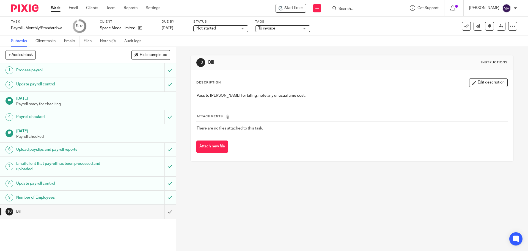
click at [377, 49] on div "10 Bill Instructions Description Edit description Pass to Brian for billing, no…" at bounding box center [352, 108] width 323 height 123
click at [499, 28] on icon at bounding box center [501, 26] width 4 height 4
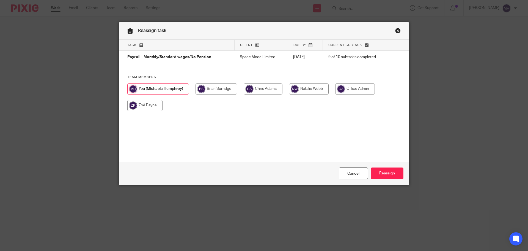
click at [216, 93] on input "radio" at bounding box center [217, 88] width 42 height 11
radio input "true"
click at [380, 170] on input "Reassign" at bounding box center [387, 173] width 33 height 12
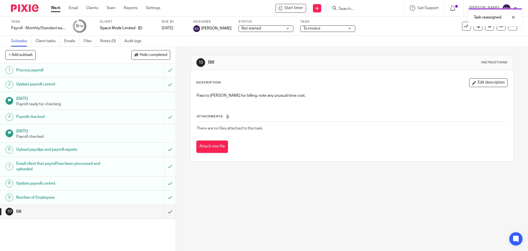
click at [348, 9] on div "Task reassigned." at bounding box center [393, 16] width 259 height 21
click at [352, 10] on input "Search" at bounding box center [363, 9] width 50 height 5
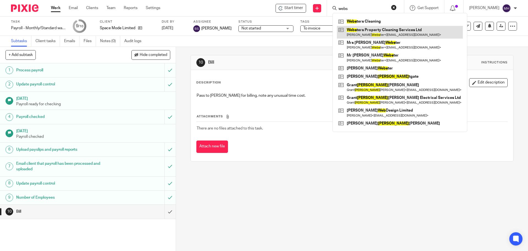
type input "webs"
click at [360, 34] on link at bounding box center [400, 32] width 126 height 13
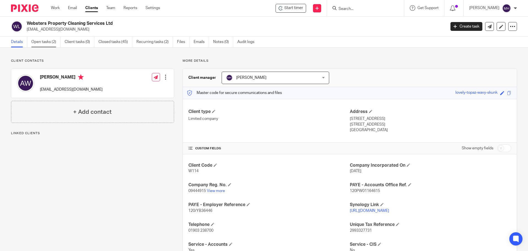
click at [42, 43] on link "Open tasks (2)" at bounding box center [45, 42] width 29 height 11
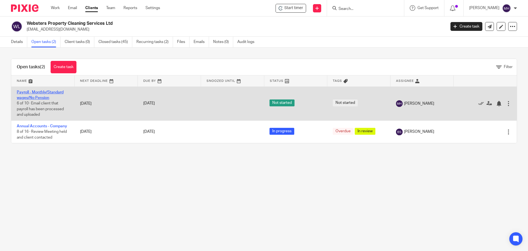
click at [47, 90] on link "Payroll - Monthly/Standard wages/No Pension" at bounding box center [40, 94] width 47 height 9
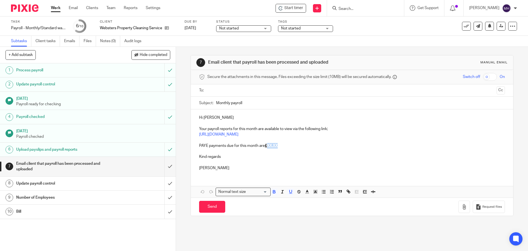
drag, startPoint x: 268, startPoint y: 145, endPoint x: 337, endPoint y: 142, distance: 69.4
click at [330, 146] on p "PAYE payments due for this month are £XX.XX" at bounding box center [352, 146] width 306 height 6
click at [216, 92] on input "text" at bounding box center [351, 90] width 285 height 6
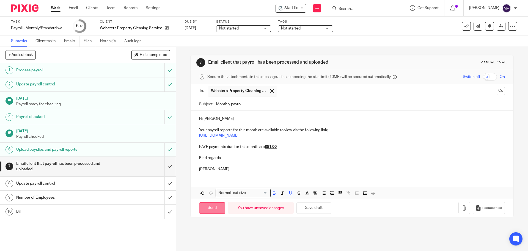
click at [210, 209] on input "Send" at bounding box center [212, 208] width 26 height 12
type input "Sent"
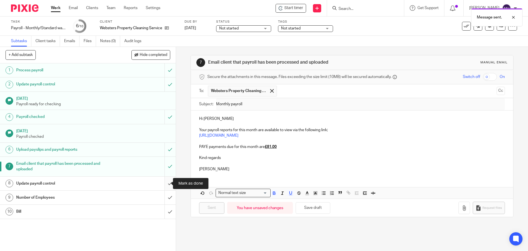
click at [164, 185] on input "submit" at bounding box center [88, 183] width 176 height 14
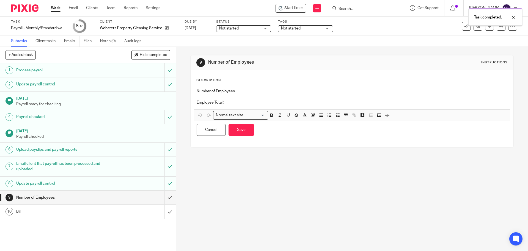
click at [242, 104] on p "Employee Total :" at bounding box center [352, 103] width 311 height 6
click at [242, 131] on button "Save" at bounding box center [242, 130] width 26 height 12
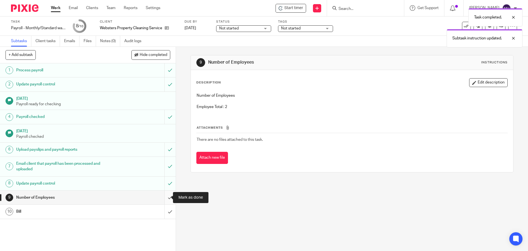
click at [162, 198] on input "submit" at bounding box center [88, 197] width 176 height 14
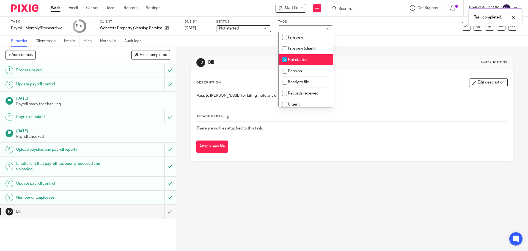
click at [314, 58] on li "Not started" at bounding box center [306, 59] width 54 height 11
checkbox input "false"
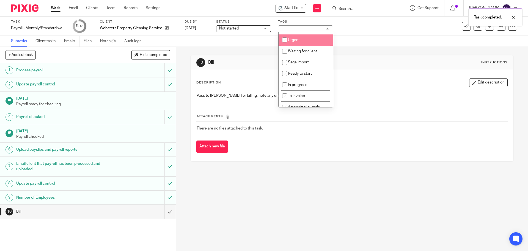
scroll to position [70, 0]
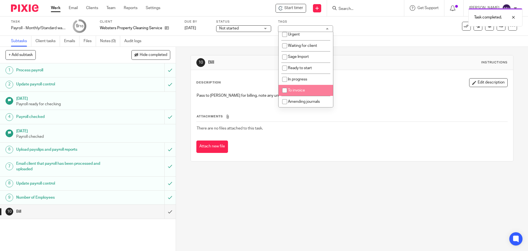
drag, startPoint x: 317, startPoint y: 90, endPoint x: 336, endPoint y: 75, distance: 24.5
click at [317, 90] on li "To invoice" at bounding box center [306, 90] width 54 height 11
checkbox input "true"
click at [371, 64] on div "10 Bill Instructions" at bounding box center [351, 62] width 311 height 9
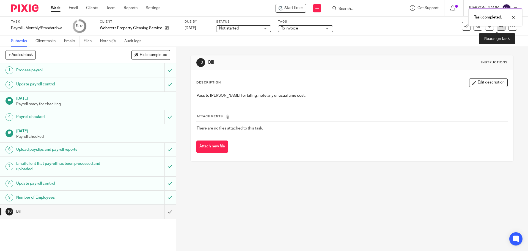
click at [499, 28] on link at bounding box center [501, 26] width 9 height 9
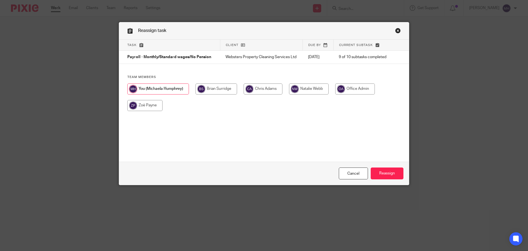
click at [215, 92] on input "radio" at bounding box center [217, 88] width 42 height 11
radio input "true"
click at [388, 172] on input "Reassign" at bounding box center [387, 173] width 33 height 12
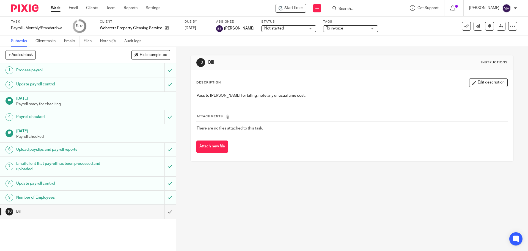
click at [356, 9] on input "Search" at bounding box center [363, 9] width 50 height 5
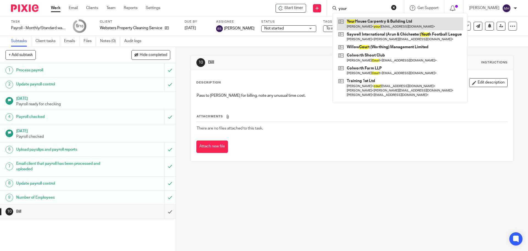
type input "your"
click at [372, 24] on link at bounding box center [400, 23] width 126 height 13
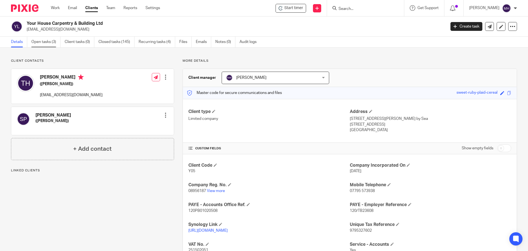
click at [45, 44] on link "Open tasks (3)" at bounding box center [45, 42] width 29 height 11
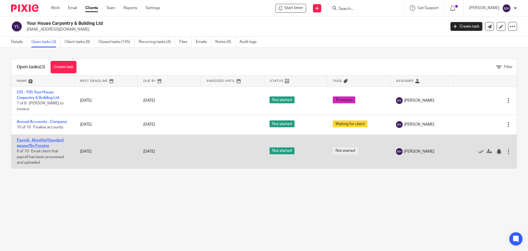
click at [40, 140] on link "Payroll - Monthly/Standard wages/No Pension" at bounding box center [40, 142] width 47 height 9
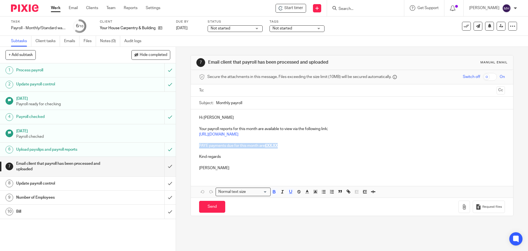
drag, startPoint x: 280, startPoint y: 147, endPoint x: 193, endPoint y: 145, distance: 86.7
click at [193, 145] on div "Hi Tom Your payroll reports for this month are available to view via the follow…" at bounding box center [352, 141] width 322 height 65
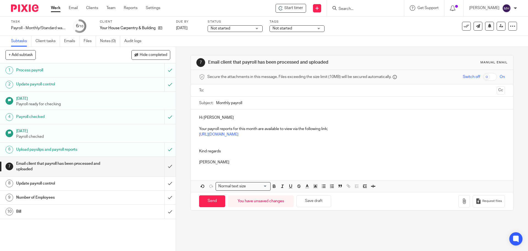
click at [230, 91] on input "text" at bounding box center [351, 90] width 285 height 6
click at [497, 90] on button "Cc" at bounding box center [501, 91] width 8 height 8
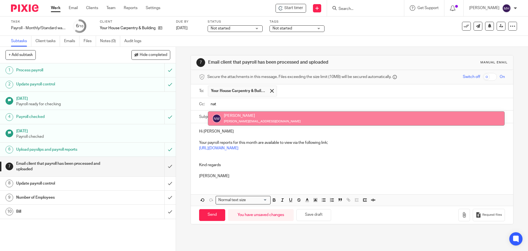
type input "nat"
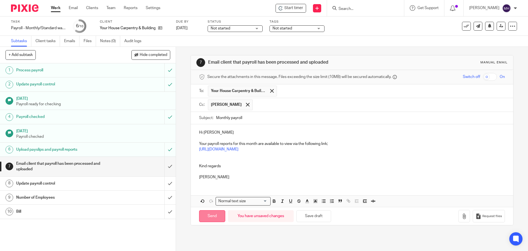
click at [207, 216] on input "Send" at bounding box center [212, 216] width 26 height 12
type input "Sent"
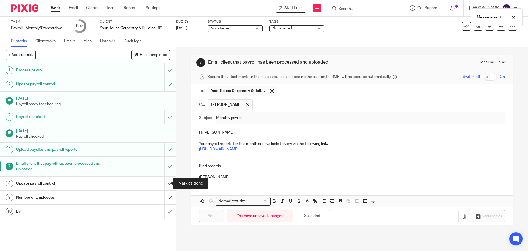
click at [164, 182] on input "submit" at bounding box center [88, 183] width 176 height 14
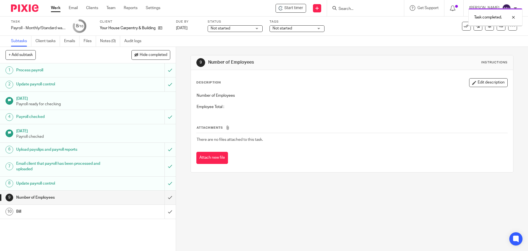
click at [487, 81] on button "Edit description" at bounding box center [488, 82] width 39 height 9
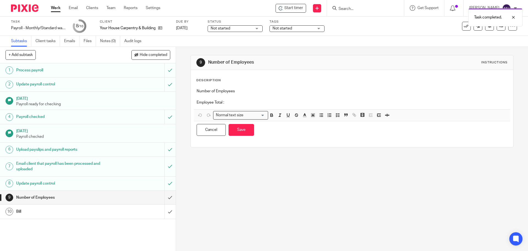
click at [259, 102] on p "Employee Total :" at bounding box center [352, 103] width 311 height 6
click at [238, 131] on button "Save" at bounding box center [242, 130] width 26 height 12
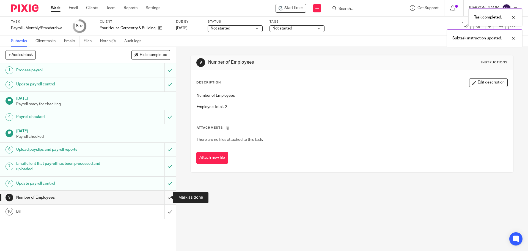
click at [163, 198] on input "submit" at bounding box center [88, 197] width 176 height 14
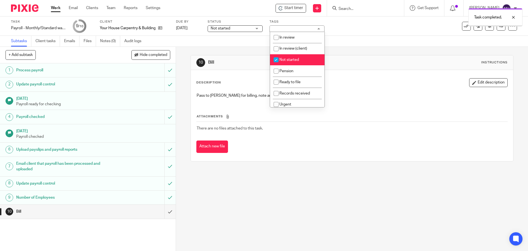
click at [304, 60] on li "Not started" at bounding box center [297, 59] width 54 height 11
checkbox input "false"
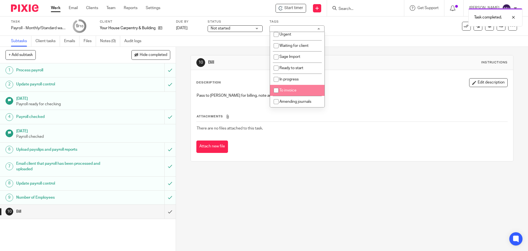
click at [308, 88] on li "To invoice" at bounding box center [297, 90] width 54 height 11
checkbox input "true"
click at [405, 56] on div "10 Bill Instructions" at bounding box center [352, 62] width 322 height 15
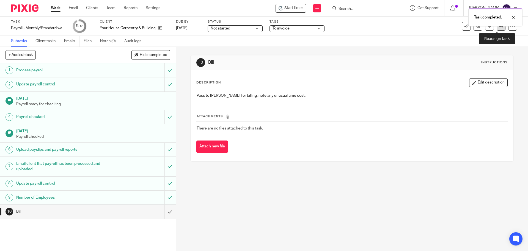
click at [497, 29] on link at bounding box center [501, 26] width 9 height 9
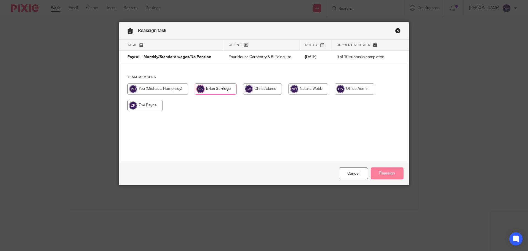
click at [380, 175] on input "Reassign" at bounding box center [387, 173] width 33 height 12
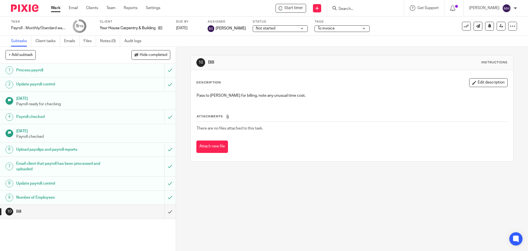
click at [307, 197] on div "10 Bill Instructions Description Edit description Pass to Brian for billing, no…" at bounding box center [352, 149] width 352 height 204
click at [56, 9] on link "Work" at bounding box center [56, 8] width 10 height 6
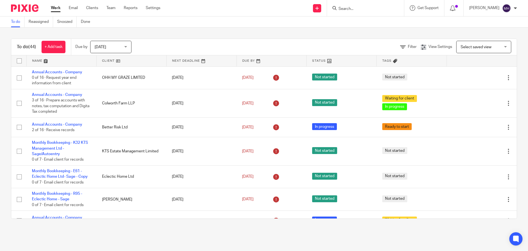
click at [283, 33] on div "To do (44) + Add task Due by [DATE] [DATE] [DATE] [DATE] This week Next week Th…" at bounding box center [264, 129] width 528 height 202
click at [345, 11] on input "Search" at bounding box center [363, 9] width 50 height 5
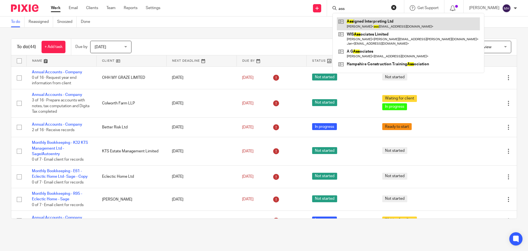
type input "ass"
click at [369, 24] on link at bounding box center [408, 23] width 143 height 13
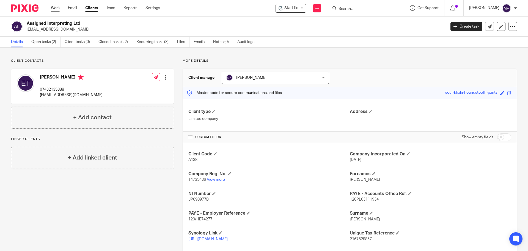
click at [58, 8] on link "Work" at bounding box center [55, 8] width 9 height 6
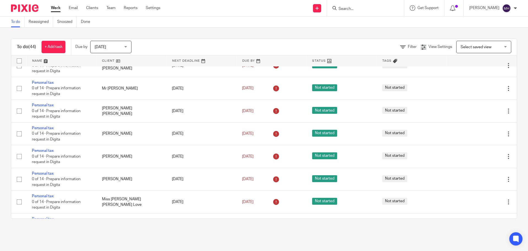
scroll to position [863, 0]
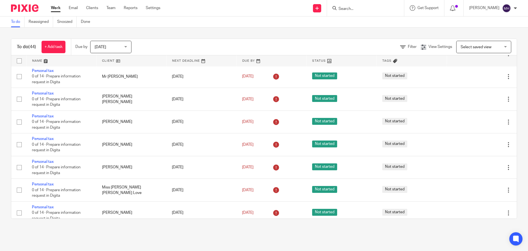
click at [351, 8] on input "Search" at bounding box center [363, 9] width 50 height 5
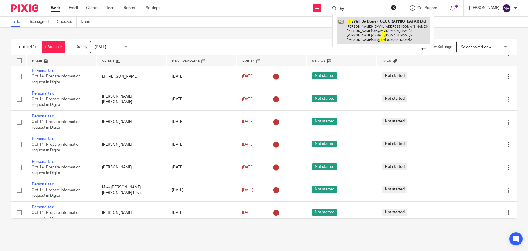
type input "thy"
click at [346, 27] on link at bounding box center [383, 30] width 93 height 26
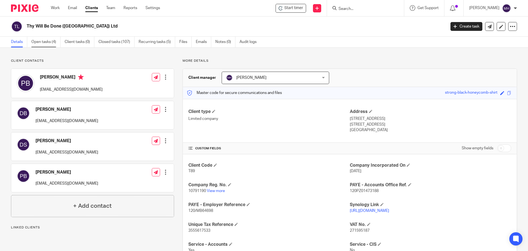
click at [47, 41] on link "Open tasks (4)" at bounding box center [45, 42] width 29 height 11
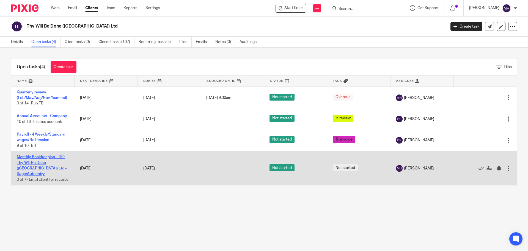
click at [33, 160] on link "Monthly Bookkeeping - T89 Thy Will Be Done ([GEOGRAPHIC_DATA]) Ltd - Sage/Autoe…" at bounding box center [42, 165] width 50 height 21
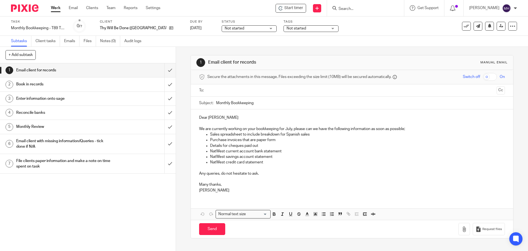
click at [215, 117] on p "Dear [PERSON_NAME]" at bounding box center [352, 118] width 306 height 6
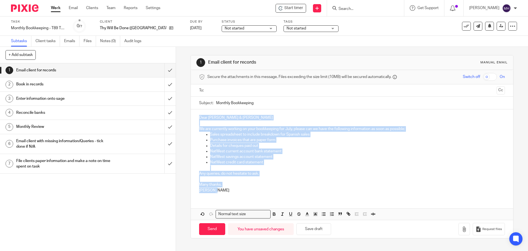
drag, startPoint x: 215, startPoint y: 190, endPoint x: 193, endPoint y: 104, distance: 89.1
click at [193, 104] on form "Secure the attachments in this message. Files exceeding the size limit (10MB) w…" at bounding box center [352, 154] width 322 height 168
copy div "Dear Paul & Debbie We are currently working on your bookkeeping for July, pleas…"
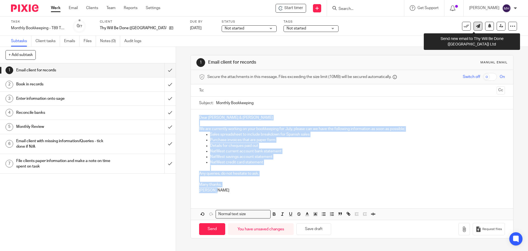
click at [476, 26] on icon at bounding box center [478, 26] width 4 height 4
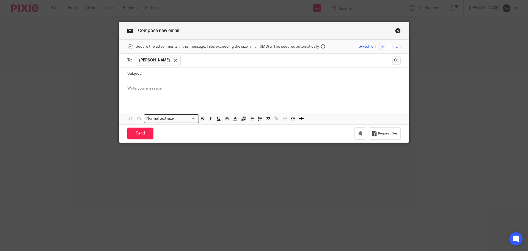
click at [147, 92] on div at bounding box center [264, 90] width 290 height 21
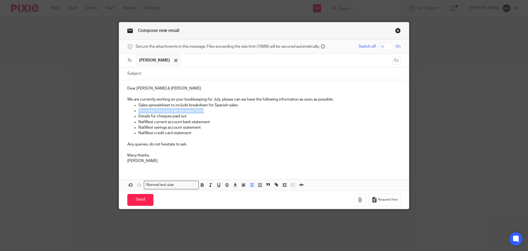
drag, startPoint x: 205, startPoint y: 111, endPoint x: 134, endPoint y: 112, distance: 71.8
click at [138, 112] on li "Purchase invoices that are paper form" at bounding box center [269, 111] width 262 height 6
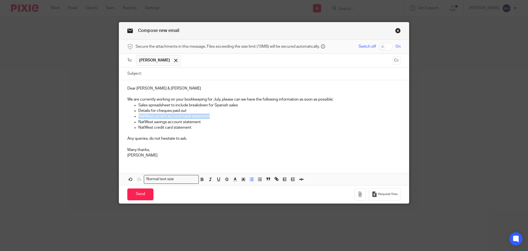
drag, startPoint x: 217, startPoint y: 117, endPoint x: 124, endPoint y: 115, distance: 92.7
click at [124, 115] on div "Dear Paul & Debbie We are currently working on your bookkeeping for July, pleas…" at bounding box center [264, 121] width 290 height 82
drag, startPoint x: 170, startPoint y: 122, endPoint x: 125, endPoint y: 121, distance: 45.1
click at [125, 121] on div "Dear Paul & Debbie We are currently working on your bookkeeping for July, pleas…" at bounding box center [264, 121] width 290 height 82
drag, startPoint x: 197, startPoint y: 130, endPoint x: 109, endPoint y: 119, distance: 89.0
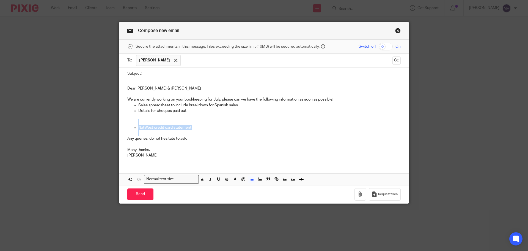
click at [109, 119] on div "Compose new email Secure the attachments in this message. Files exceeding the s…" at bounding box center [264, 125] width 528 height 251
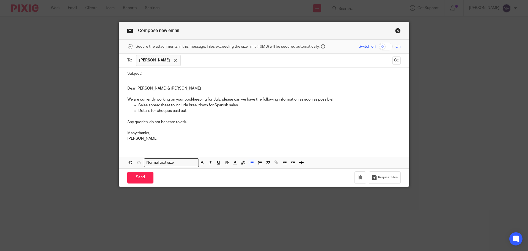
click at [191, 60] on input "text" at bounding box center [286, 60] width 207 height 11
click at [161, 75] on input "Subject:" at bounding box center [272, 73] width 256 height 12
type input "Monthly bookkeeping"
click at [140, 178] on input "Send" at bounding box center [140, 177] width 26 height 12
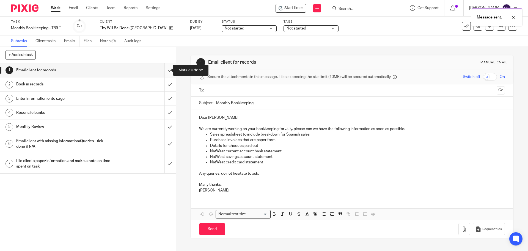
click at [165, 70] on input "submit" at bounding box center [88, 70] width 176 height 14
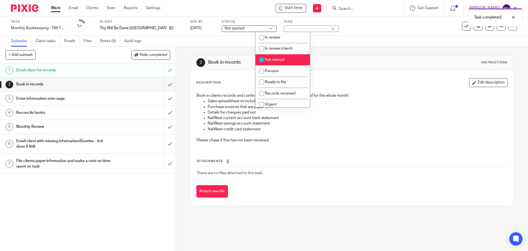
click at [281, 59] on span "Not started" at bounding box center [275, 60] width 20 height 4
checkbox input "false"
click at [289, 64] on li "Waiting for client" at bounding box center [283, 60] width 54 height 11
checkbox input "true"
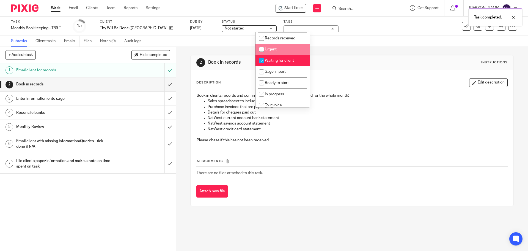
click at [387, 51] on div "2 Book in records Instructions Description Edit description Book in clients rec…" at bounding box center [352, 130] width 323 height 167
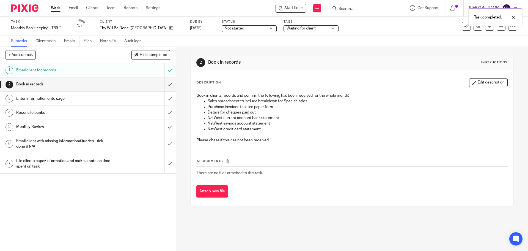
click at [57, 9] on link "Work" at bounding box center [56, 8] width 10 height 6
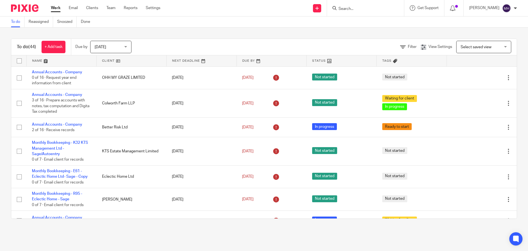
click at [340, 8] on input "Search" at bounding box center [363, 9] width 50 height 5
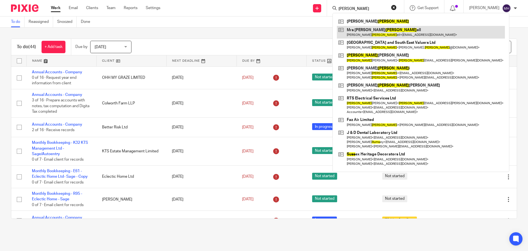
type input "russ"
click at [374, 29] on link at bounding box center [421, 32] width 168 height 13
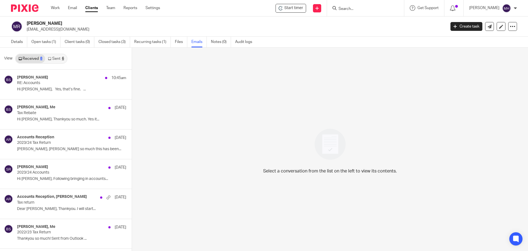
click at [62, 59] on div "6" at bounding box center [63, 59] width 2 height 4
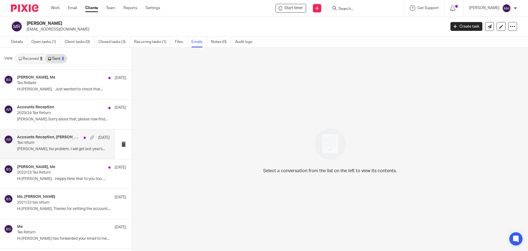
click at [49, 152] on div "Accounts Reception, sharon russell 13 Jun 2024 Tax return Sharon, No problem, I…" at bounding box center [63, 144] width 93 height 18
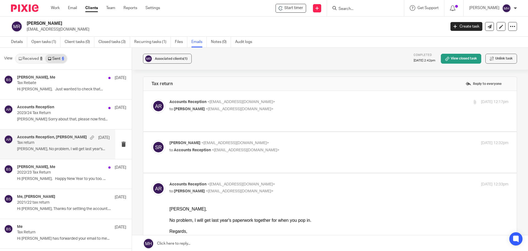
click at [325, 95] on label at bounding box center [330, 111] width 374 height 40
click at [152, 99] on input "checkbox" at bounding box center [151, 99] width 0 height 0
checkbox input "true"
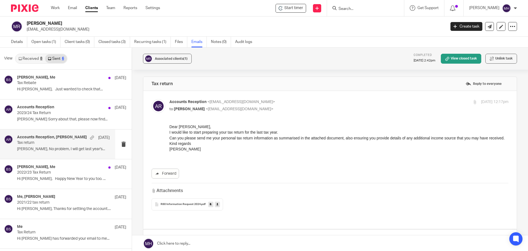
click at [36, 58] on link "Received 8" at bounding box center [30, 58] width 29 height 9
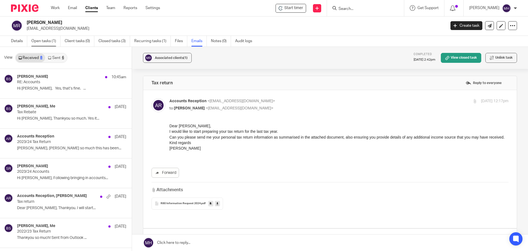
click at [42, 40] on link "Open tasks (1)" at bounding box center [45, 41] width 29 height 11
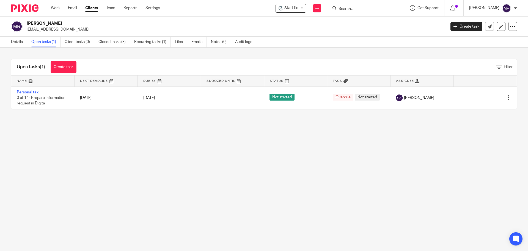
click at [29, 90] on link "Personal tax" at bounding box center [28, 92] width 22 height 4
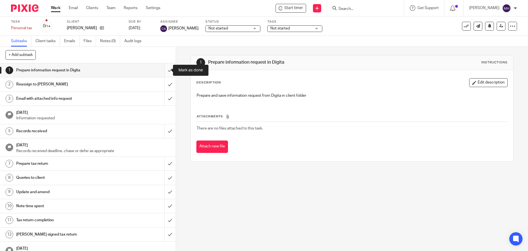
click at [165, 69] on input "submit" at bounding box center [88, 70] width 176 height 14
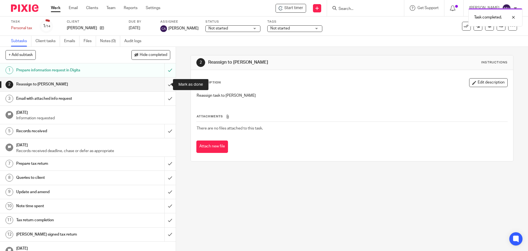
click at [164, 85] on input "submit" at bounding box center [88, 84] width 176 height 14
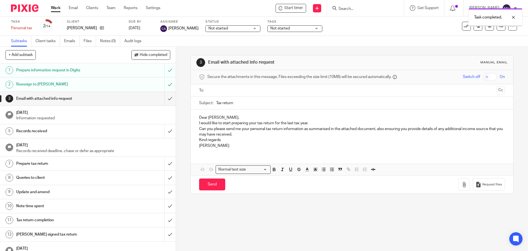
click at [225, 117] on p "Dear [PERSON_NAME]," at bounding box center [352, 118] width 306 height 6
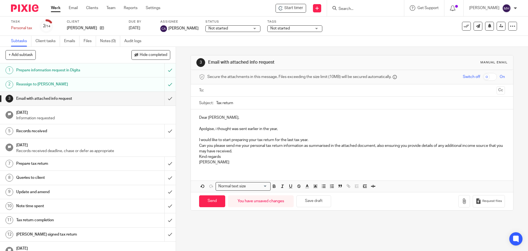
click at [207, 128] on p "Apolgise, i thought was sent earlier in the year," at bounding box center [352, 129] width 306 height 6
drag, startPoint x: 311, startPoint y: 140, endPoint x: 192, endPoint y: 138, distance: 118.6
click at [192, 138] on div "Dear [PERSON_NAME], Apologies, i thought was sent earlier in the year, I would …" at bounding box center [352, 139] width 322 height 60
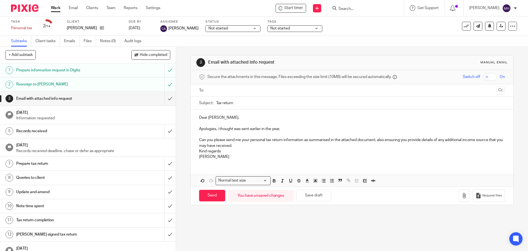
click at [248, 146] on p "Can you please send me your personal tax return information as summarised in th…" at bounding box center [352, 142] width 306 height 11
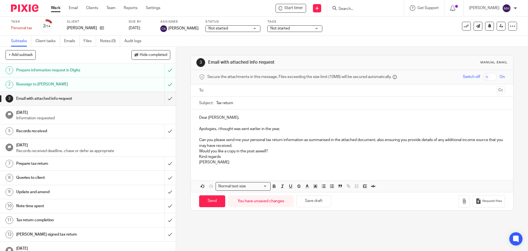
click at [245, 144] on p "Can you please send me your personal tax return information as summarised in th…" at bounding box center [352, 142] width 306 height 11
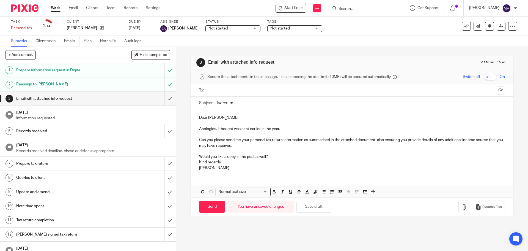
click at [271, 157] on p "Would you like a copy in the post aswell?" at bounding box center [352, 157] width 306 height 6
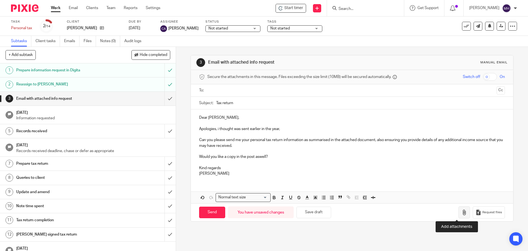
click at [462, 214] on icon "button" at bounding box center [465, 212] width 6 height 6
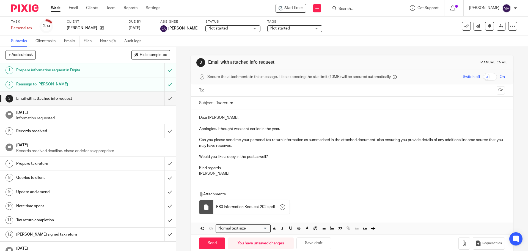
click at [214, 89] on input "text" at bounding box center [351, 90] width 285 height 6
click at [213, 242] on input "Send" at bounding box center [212, 244] width 26 height 12
type input "Sent"
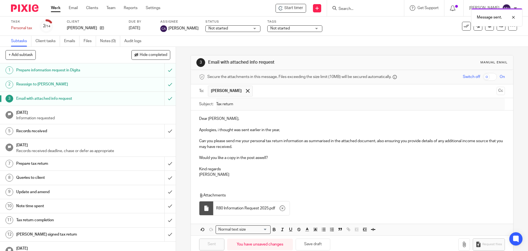
click at [286, 28] on span "Not started" at bounding box center [290, 29] width 41 height 6
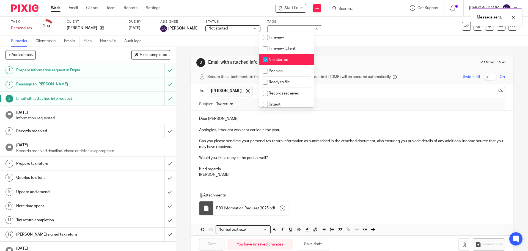
click at [287, 58] on span "Not started" at bounding box center [279, 60] width 20 height 4
checkbox input "false"
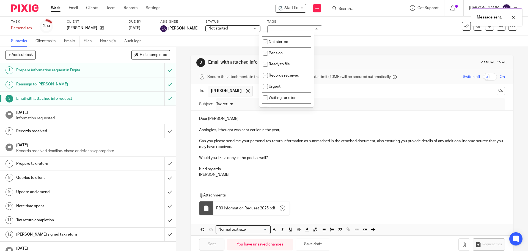
scroll to position [28, 0]
click at [300, 87] on li "Waiting for client" at bounding box center [286, 88] width 54 height 11
checkbox input "true"
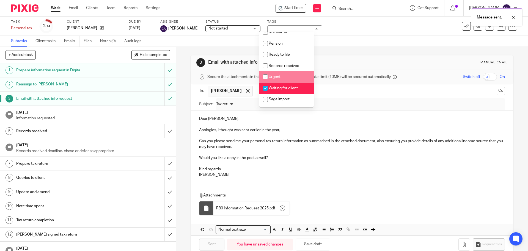
click at [344, 43] on div "Subtasks Client tasks Emails Files Notes (0) Audit logs" at bounding box center [264, 41] width 528 height 11
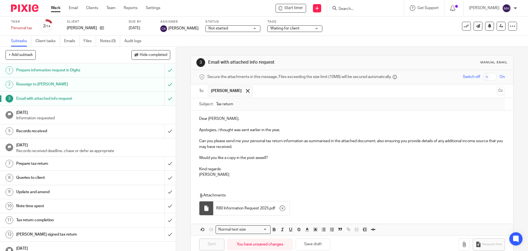
click at [57, 6] on link "Work" at bounding box center [56, 8] width 10 height 6
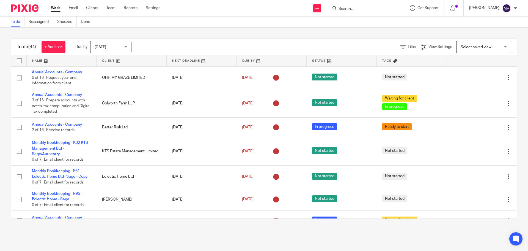
click at [56, 6] on link "Work" at bounding box center [56, 8] width 10 height 6
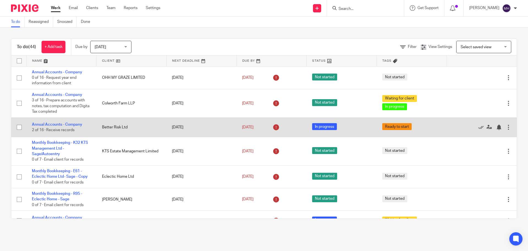
scroll to position [28, 0]
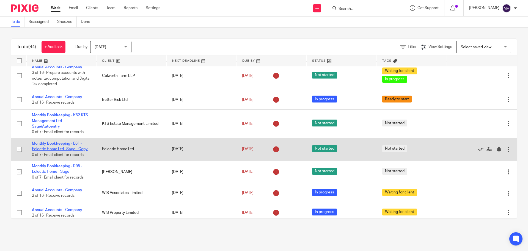
click at [61, 144] on link "Monthly Bookkeeping - E61 - Eclectic Home Ltd- Sage - Copy" at bounding box center [60, 145] width 56 height 9
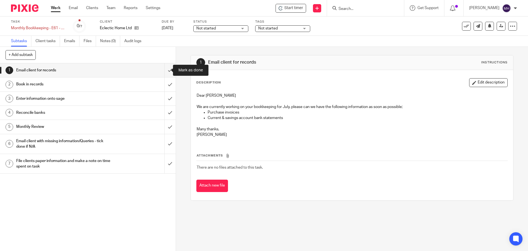
click at [166, 71] on input "submit" at bounding box center [88, 70] width 176 height 14
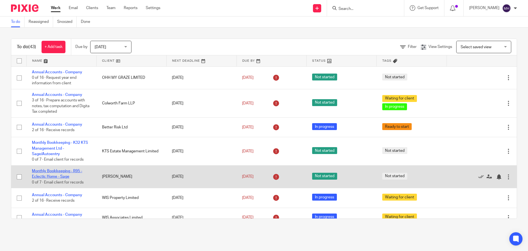
click at [53, 170] on link "Monthly Bookkeeping - R95 - Eclectic Home - Sage" at bounding box center [57, 173] width 50 height 9
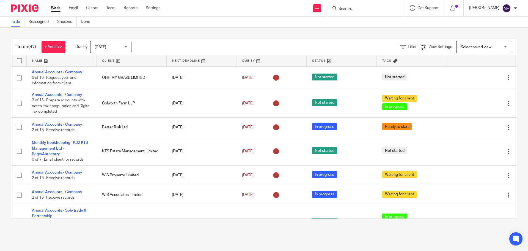
click at [352, 8] on input "Search" at bounding box center [363, 9] width 50 height 5
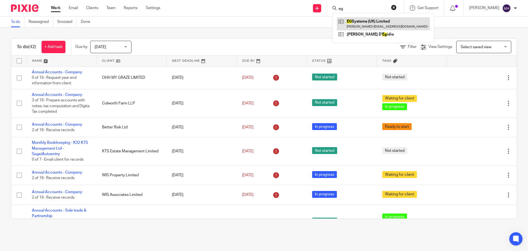
type input "eg"
click at [355, 18] on link at bounding box center [383, 23] width 93 height 13
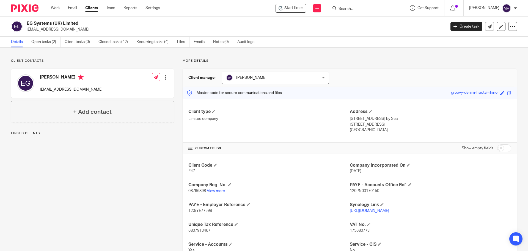
click at [27, 24] on h2 "EG Systems (UK) Limited" at bounding box center [193, 24] width 333 height 6
drag, startPoint x: 382, startPoint y: 125, endPoint x: 347, endPoint y: 117, distance: 35.2
click at [350, 117] on div "Address 8 Wellesley Avenue, Goring by Sea Worthing, BN12 4PN England" at bounding box center [430, 121] width 161 height 24
copy div "8 Wellesley Avenue, Goring by Sea Worthing, BN12 4PN"
click at [390, 55] on div "Client contacts Eugene Glasgow eugeneglasgow@gmail.com Edit contact Create clie…" at bounding box center [264, 203] width 528 height 310
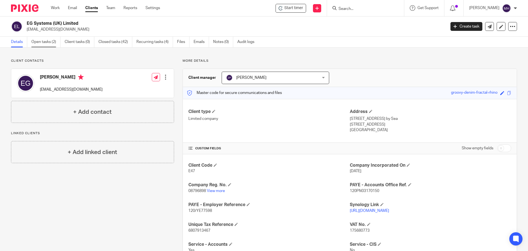
click at [39, 45] on link "Open tasks (2)" at bounding box center [45, 42] width 29 height 11
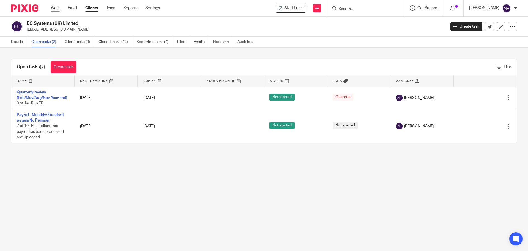
click at [55, 8] on link "Work" at bounding box center [55, 8] width 9 height 6
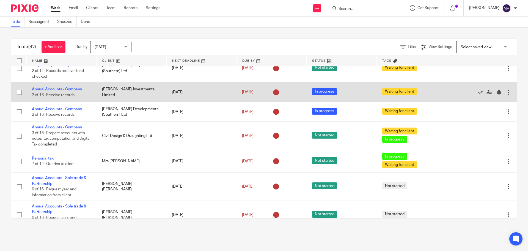
scroll to position [220, 0]
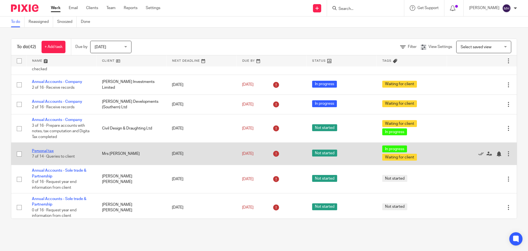
click at [44, 149] on link "Personal tax" at bounding box center [43, 151] width 22 height 4
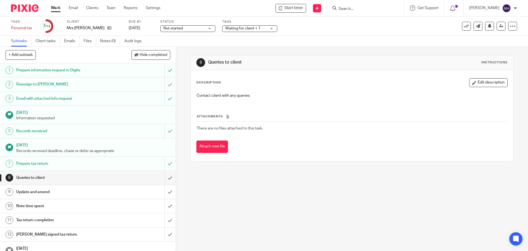
click at [248, 29] on span "Waiting for client + 1" at bounding box center [242, 28] width 35 height 4
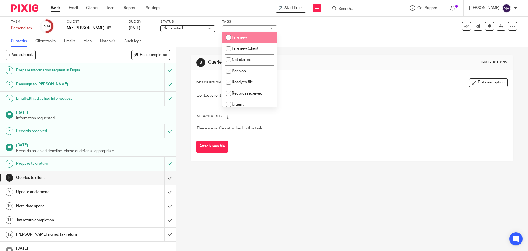
click at [249, 37] on li "In review" at bounding box center [250, 37] width 54 height 11
checkbox input "true"
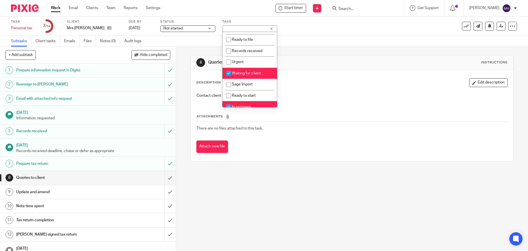
scroll to position [55, 0]
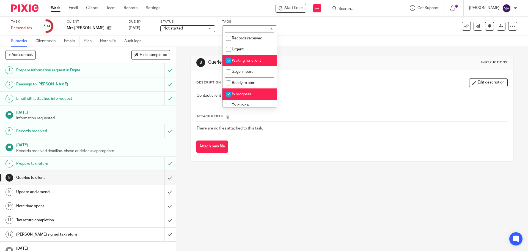
click at [261, 60] on li "Waiting for client" at bounding box center [250, 60] width 54 height 11
checkbox input "false"
click at [262, 95] on li "In progress" at bounding box center [250, 93] width 54 height 11
checkbox input "false"
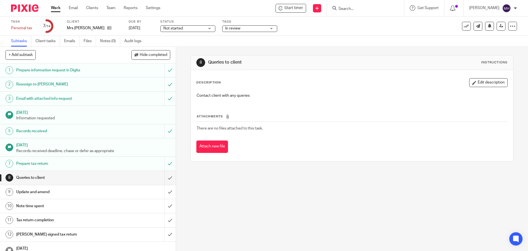
click at [401, 63] on div "8 Queries to client Instructions" at bounding box center [351, 62] width 311 height 9
click at [498, 28] on link at bounding box center [501, 26] width 9 height 9
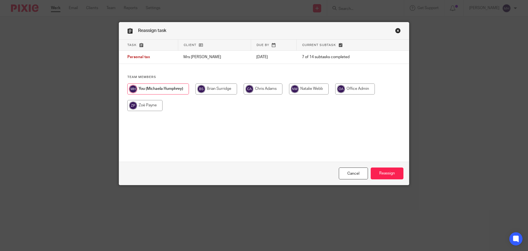
click at [214, 91] on input "radio" at bounding box center [217, 88] width 42 height 11
radio input "true"
click at [382, 172] on input "Reassign" at bounding box center [387, 173] width 33 height 12
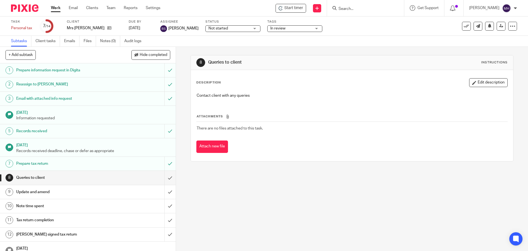
click at [55, 6] on link "Work" at bounding box center [56, 8] width 10 height 6
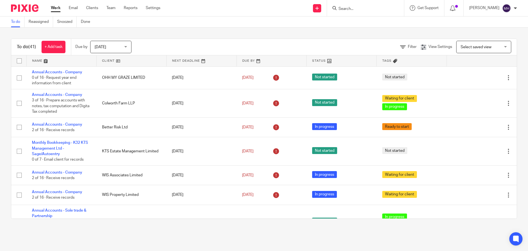
click at [351, 7] on input "Search" at bounding box center [363, 9] width 50 height 5
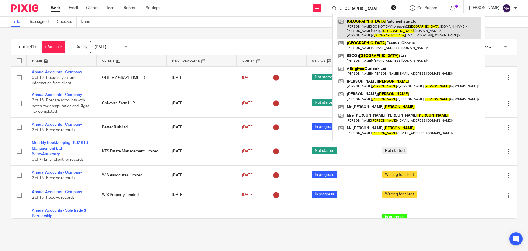
type input "BRIGHTON"
click at [368, 33] on link at bounding box center [409, 28] width 144 height 22
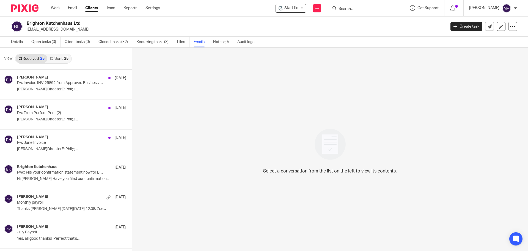
click at [57, 57] on link "Sent 25" at bounding box center [59, 58] width 24 height 9
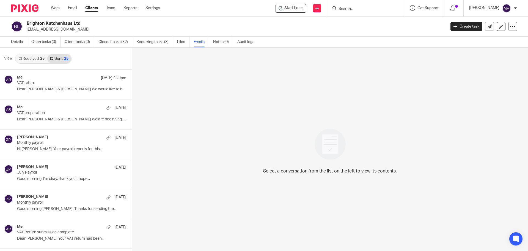
scroll to position [1, 0]
click at [53, 5] on link "Work" at bounding box center [55, 8] width 9 height 6
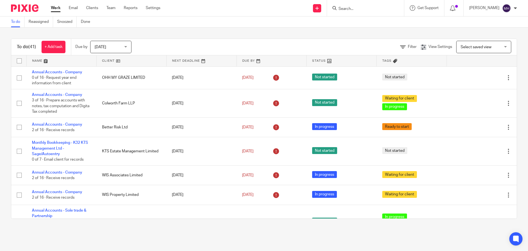
drag, startPoint x: 350, startPoint y: 10, endPoint x: 353, endPoint y: 7, distance: 3.5
click at [349, 9] on input "Search" at bounding box center [363, 9] width 50 height 5
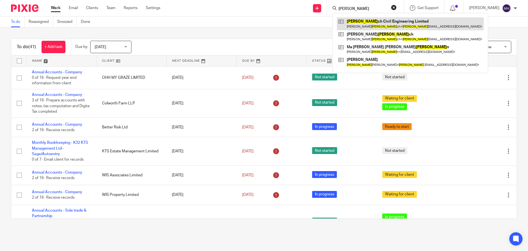
type input "[PERSON_NAME]"
click at [361, 24] on link at bounding box center [410, 23] width 147 height 13
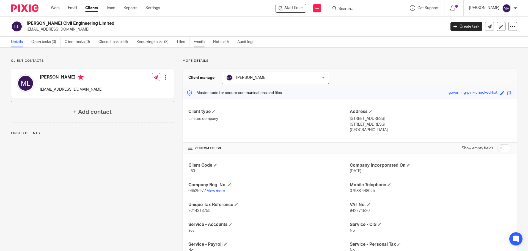
click at [198, 43] on link "Emails" at bounding box center [201, 42] width 15 height 11
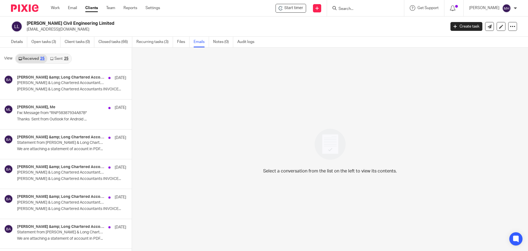
click at [63, 58] on link "Sent 25" at bounding box center [59, 58] width 24 height 9
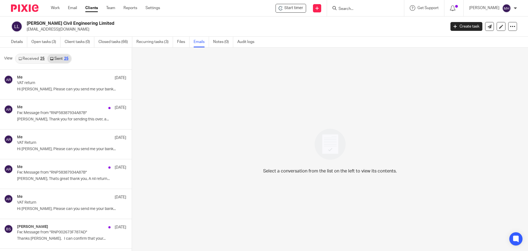
scroll to position [1, 0]
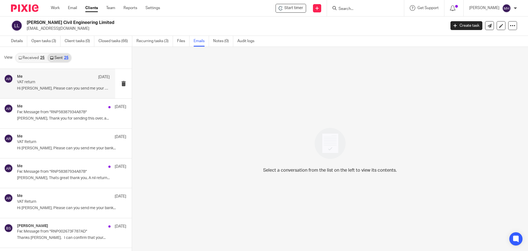
click at [56, 78] on div "Me 6 Aug" at bounding box center [63, 77] width 93 height 6
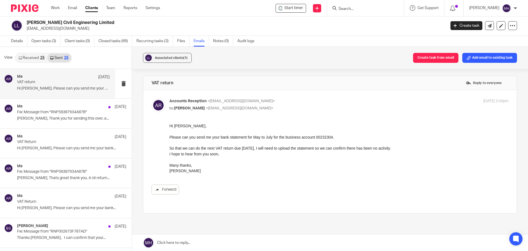
scroll to position [0, 0]
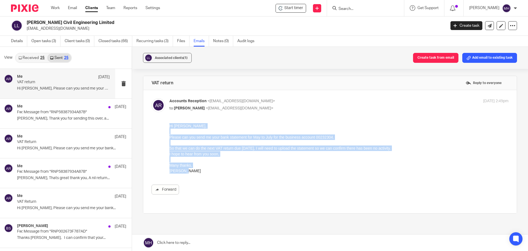
drag, startPoint x: 184, startPoint y: 171, endPoint x: 337, endPoint y: 249, distance: 171.1
click html "Hi Mike, Please can you send me your bank statement for May to July for the bus…"
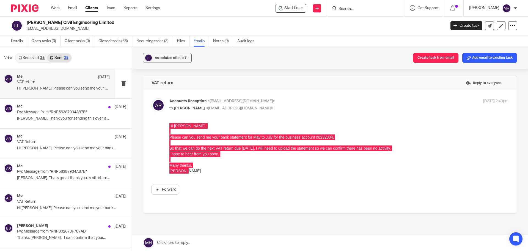
click at [334, 113] on div "Accounts Reception <accounts@boldenandlong.co.uk> to Michael Lynch <lynchcivile…" at bounding box center [330, 151] width 357 height 106
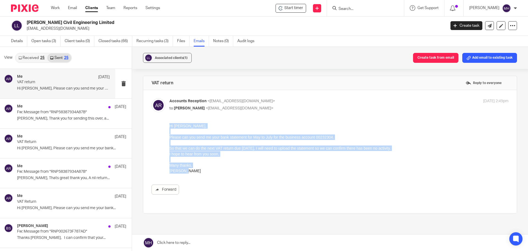
click at [382, 144] on p at bounding box center [338, 143] width 339 height 6
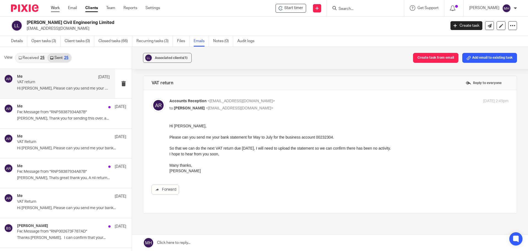
click at [54, 7] on link "Work" at bounding box center [55, 8] width 9 height 6
